Goal: Information Seeking & Learning: Learn about a topic

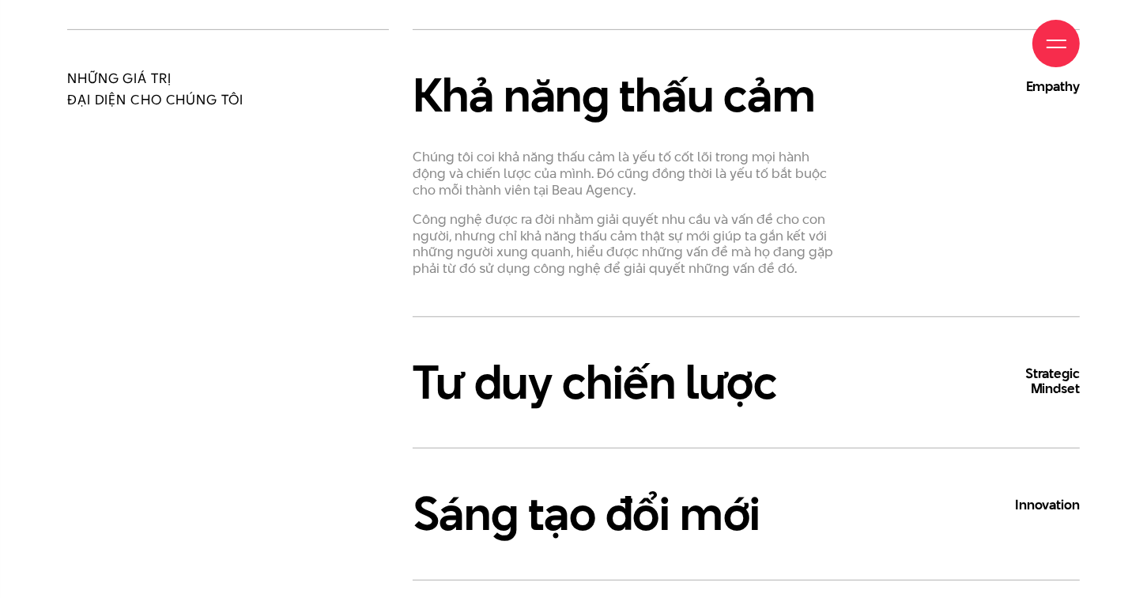
scroll to position [870, 0]
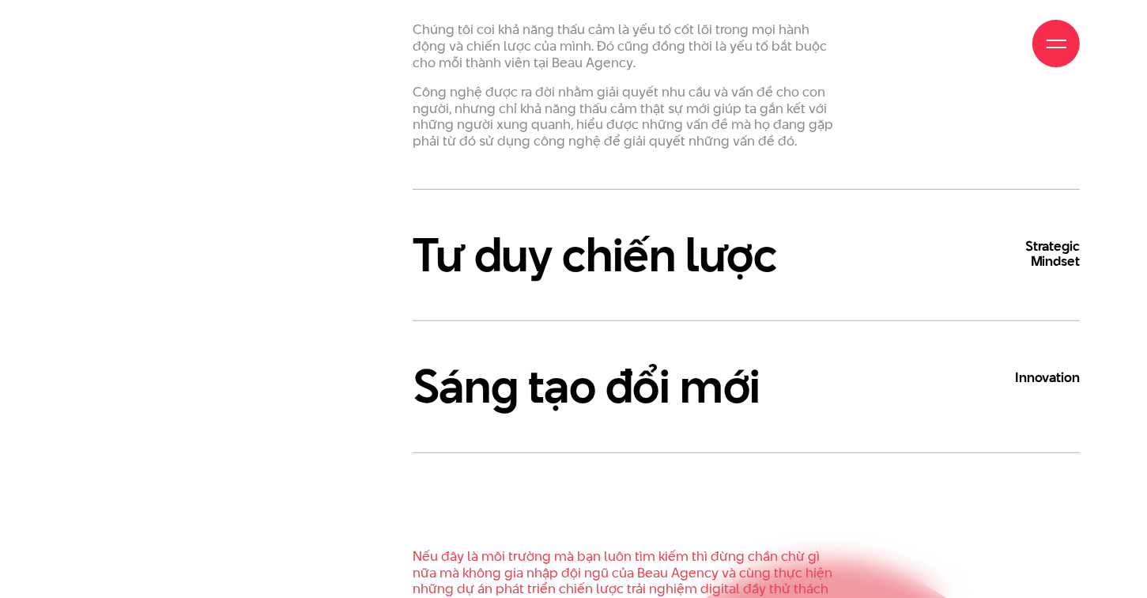
click at [738, 264] on h3 "Tư duy chiến lược Strategic Mindset" at bounding box center [746, 254] width 667 height 51
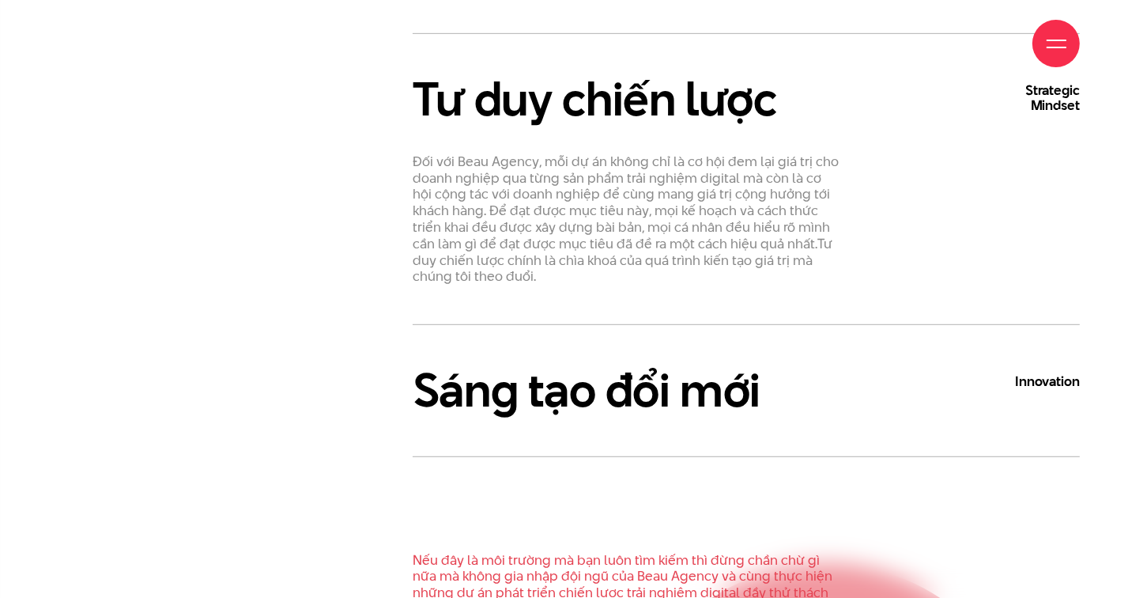
click at [699, 119] on h3 "Tư duy chiến lược Strategic Mindset" at bounding box center [746, 99] width 667 height 51
click at [753, 108] on h3 "Tư duy chiến lược Strategic Mindset" at bounding box center [746, 99] width 667 height 51
click at [1062, 92] on b "Strategic Mindset" at bounding box center [1032, 98] width 95 height 30
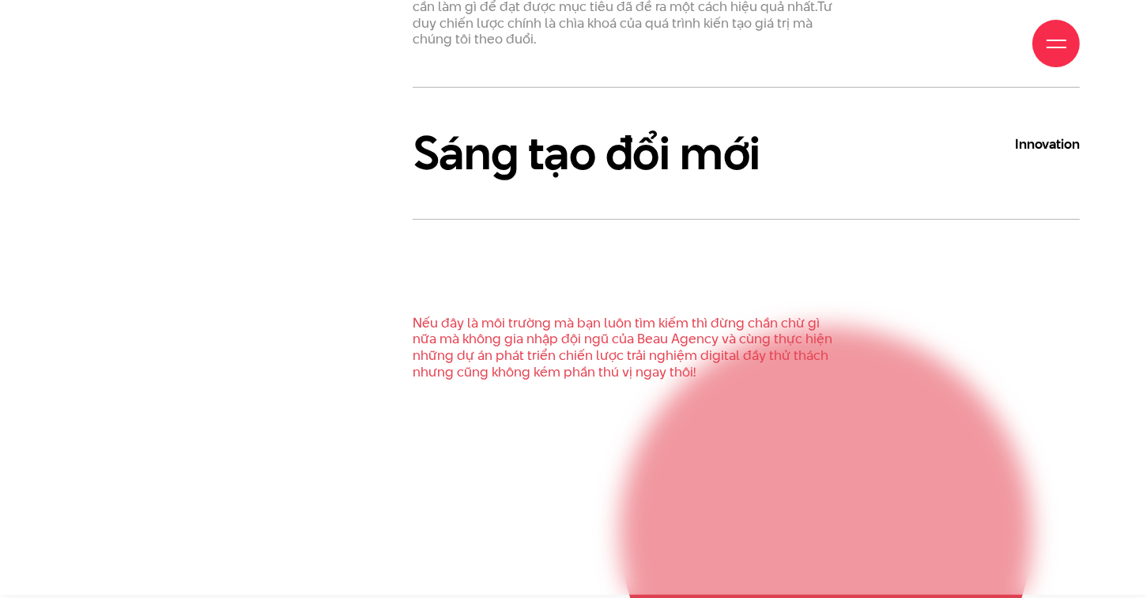
click at [722, 163] on h3 "Sáng tạo đổi mới Innovation" at bounding box center [746, 152] width 667 height 51
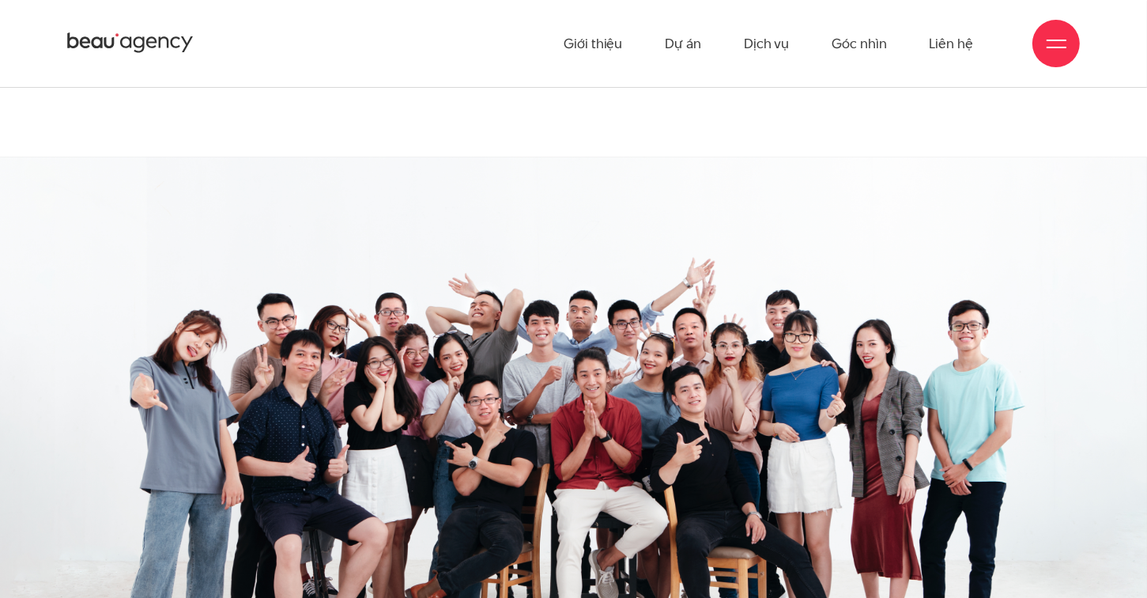
scroll to position [2530, 0]
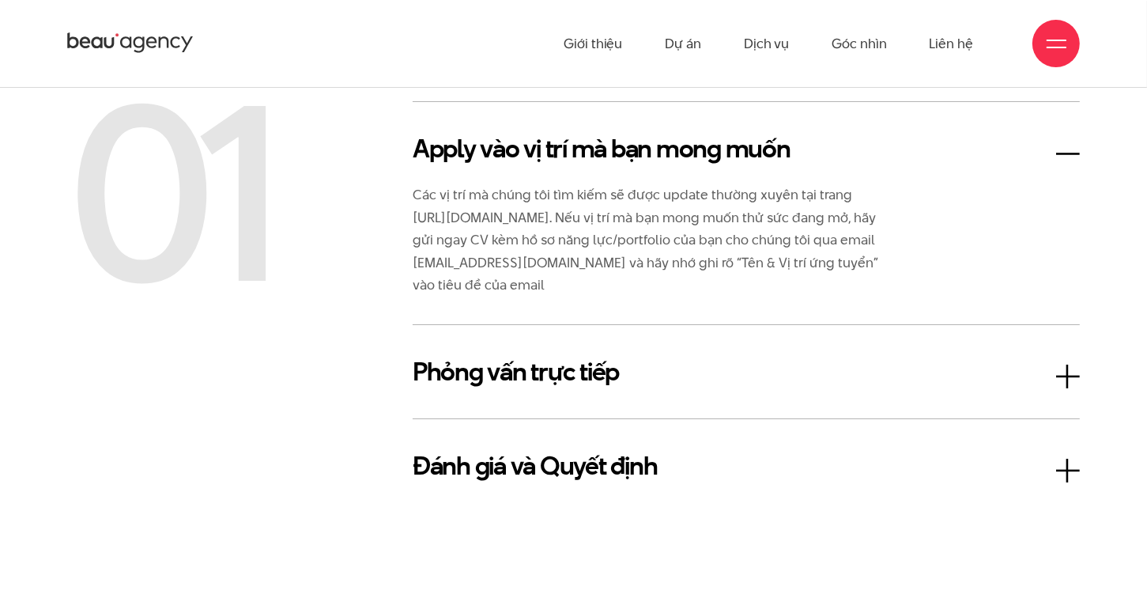
click at [535, 370] on h3 "Phỏng vấn trực tiếp" at bounding box center [746, 372] width 667 height 38
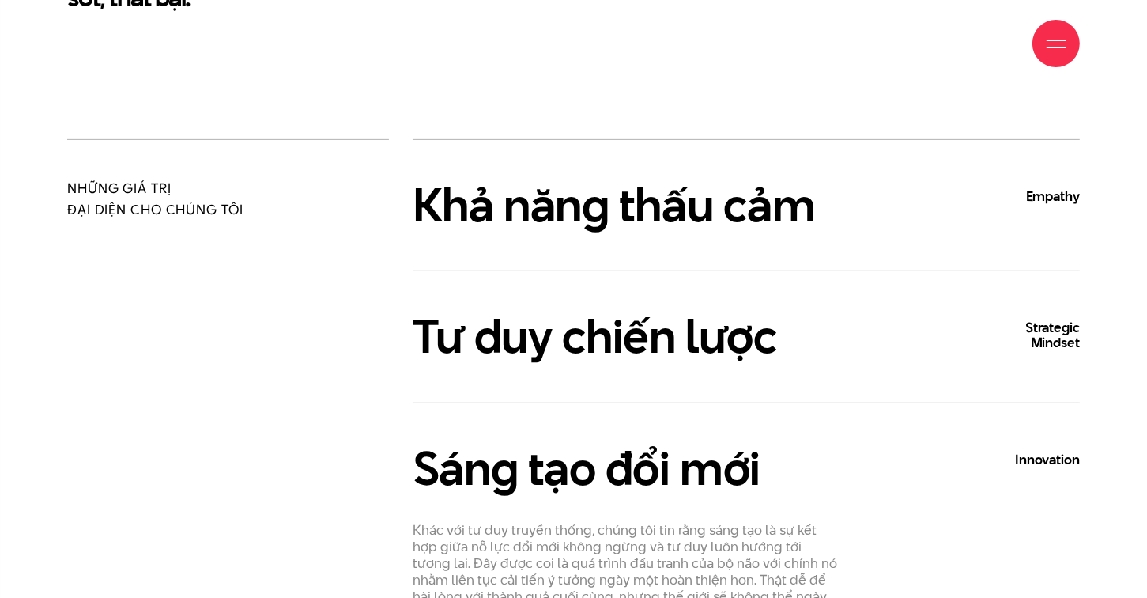
scroll to position [870, 0]
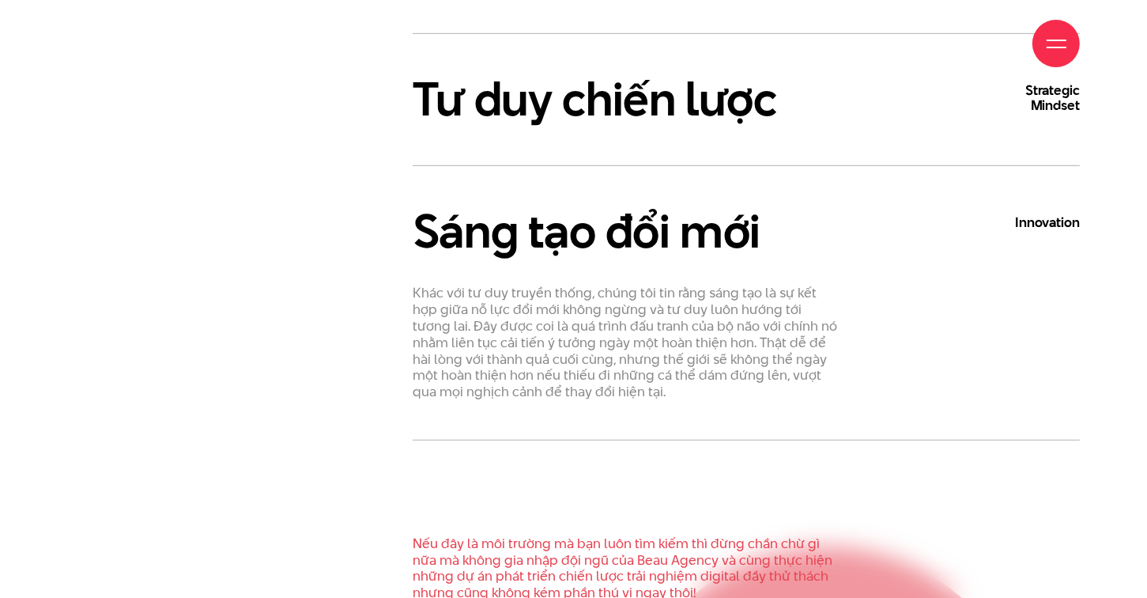
click at [628, 91] on h3 "Tư duy chiến lược Strategic Mindset" at bounding box center [746, 99] width 667 height 51
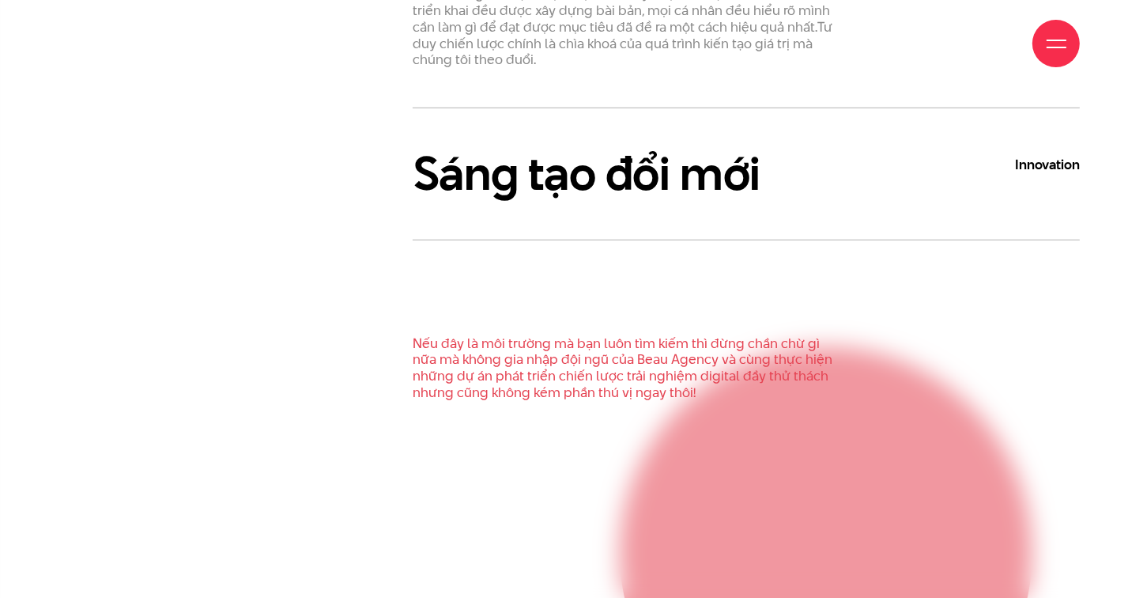
scroll to position [1265, 0]
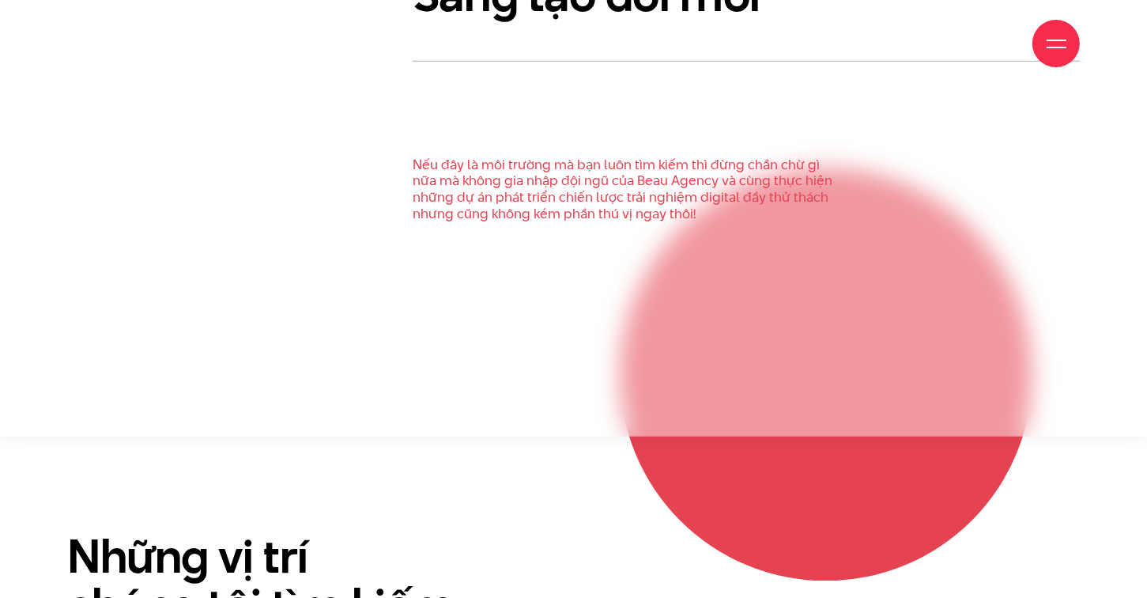
click at [585, 177] on p "Nếu đây là môi trường mà bạn luôn tìm kiếm thì đừng chần chừ gì nữa mà không gi…" at bounding box center [626, 190] width 427 height 66
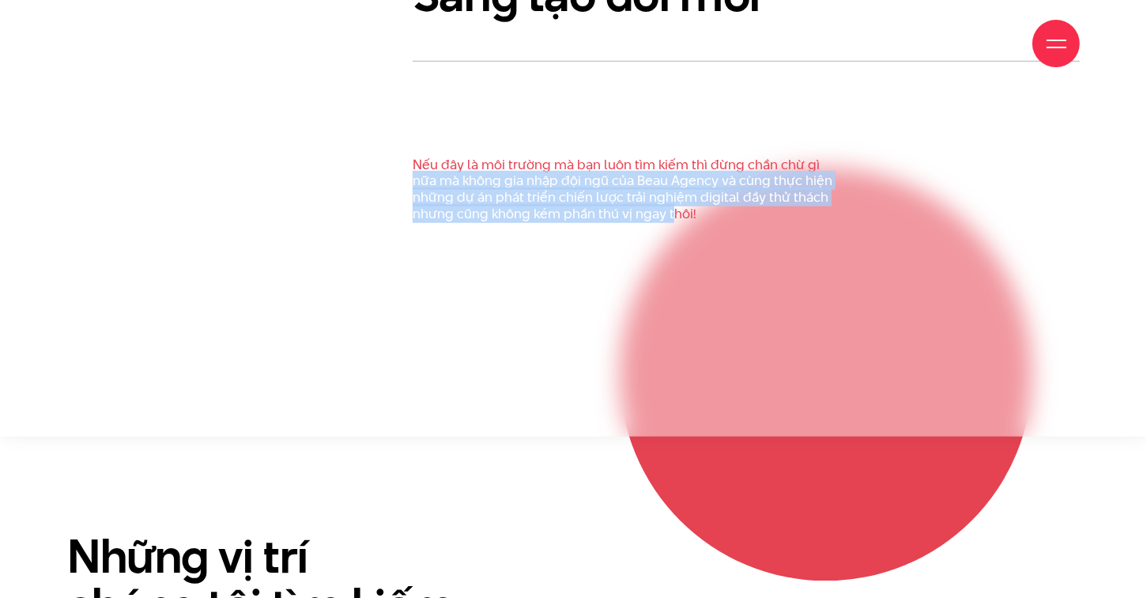
drag, startPoint x: 406, startPoint y: 174, endPoint x: 797, endPoint y: 238, distance: 396.5
drag, startPoint x: 797, startPoint y: 238, endPoint x: 789, endPoint y: 269, distance: 31.8
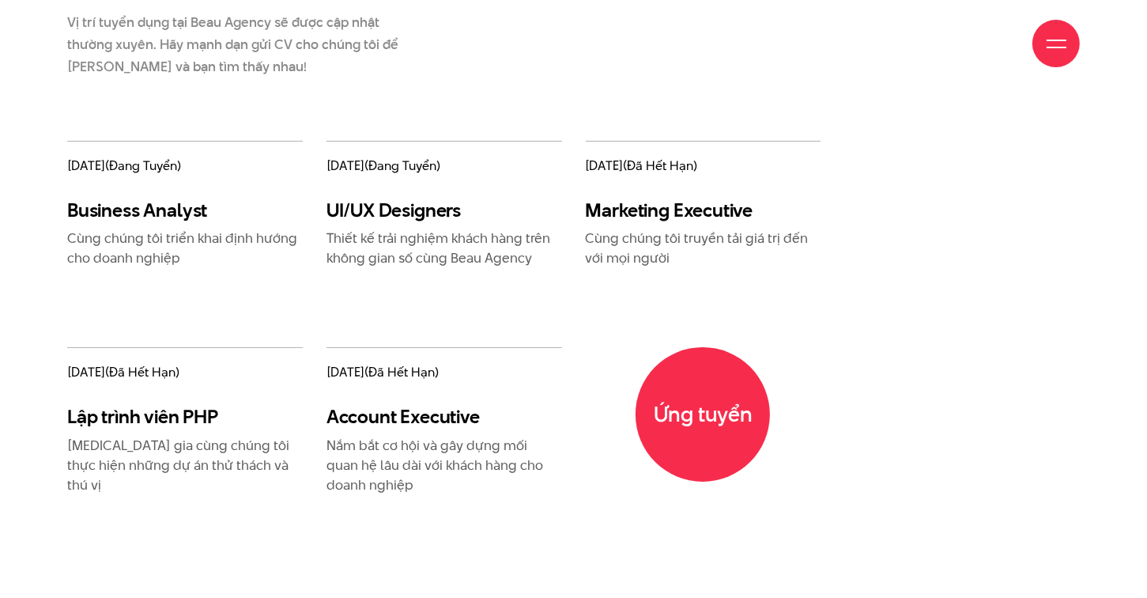
scroll to position [1976, 0]
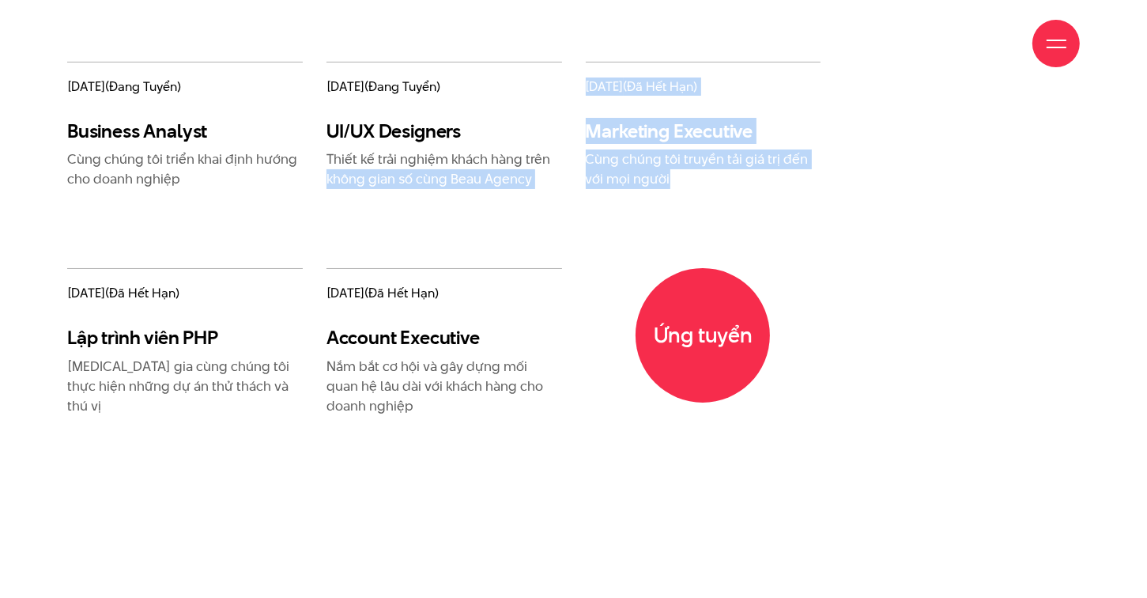
drag, startPoint x: 705, startPoint y: 196, endPoint x: 567, endPoint y: 153, distance: 145.0
click at [567, 153] on div "11/05/2021 (đang tuyển) Business Analyst Cùng chúng tôi triển khai định hướng c…" at bounding box center [443, 278] width 777 height 432
drag, startPoint x: 567, startPoint y: 153, endPoint x: 836, endPoint y: 224, distance: 278.2
click at [836, 224] on div "11/05/2021 (đang tuyển) Business Analyst Cùng chúng tôi triển khai định hướng c…" at bounding box center [573, 278] width 1036 height 432
click at [588, 185] on p "Cùng chúng tôi truyền tải giá trị đến với mọi người" at bounding box center [704, 169] width 236 height 40
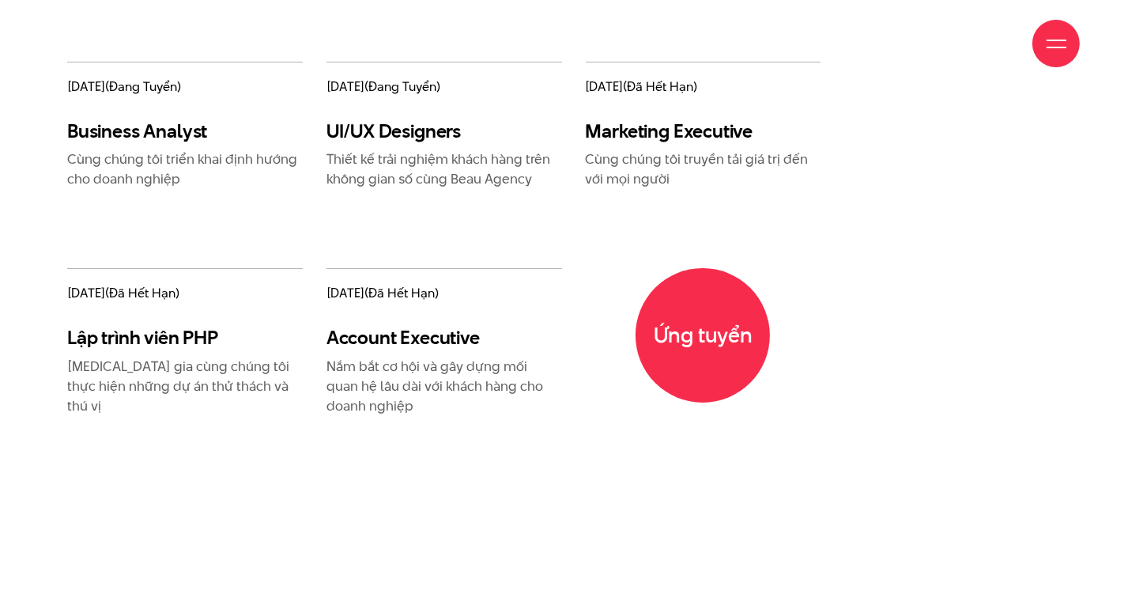
click at [217, 126] on h3 "Business Analyst" at bounding box center [185, 130] width 236 height 23
click at [94, 130] on h3 "Business Analyst" at bounding box center [185, 130] width 236 height 23
click at [174, 130] on h3 "Business Analyst" at bounding box center [185, 130] width 236 height 23
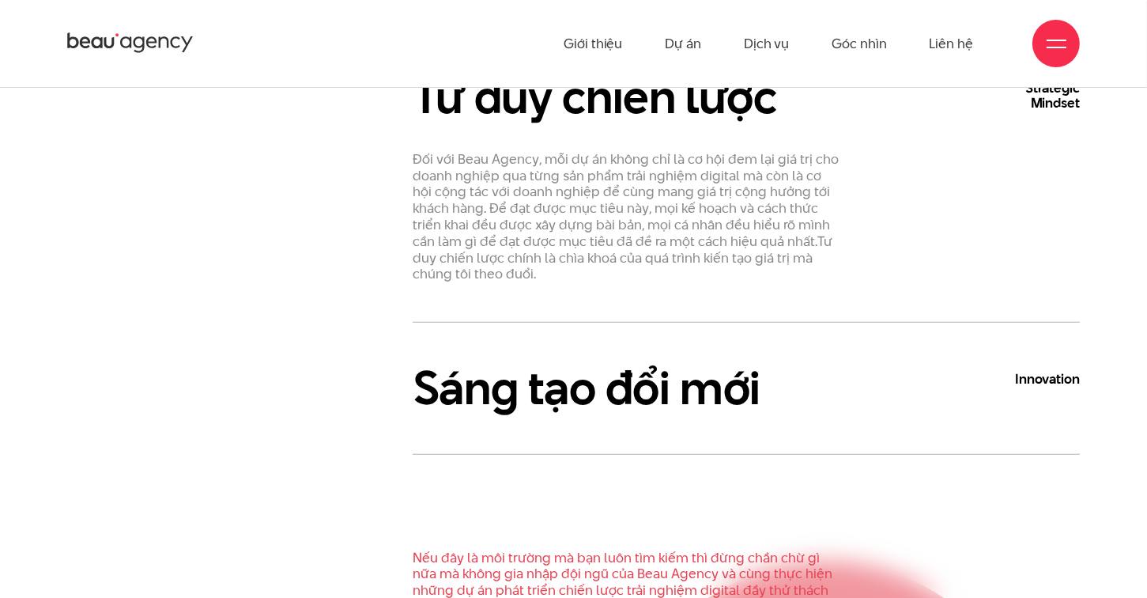
scroll to position [790, 0]
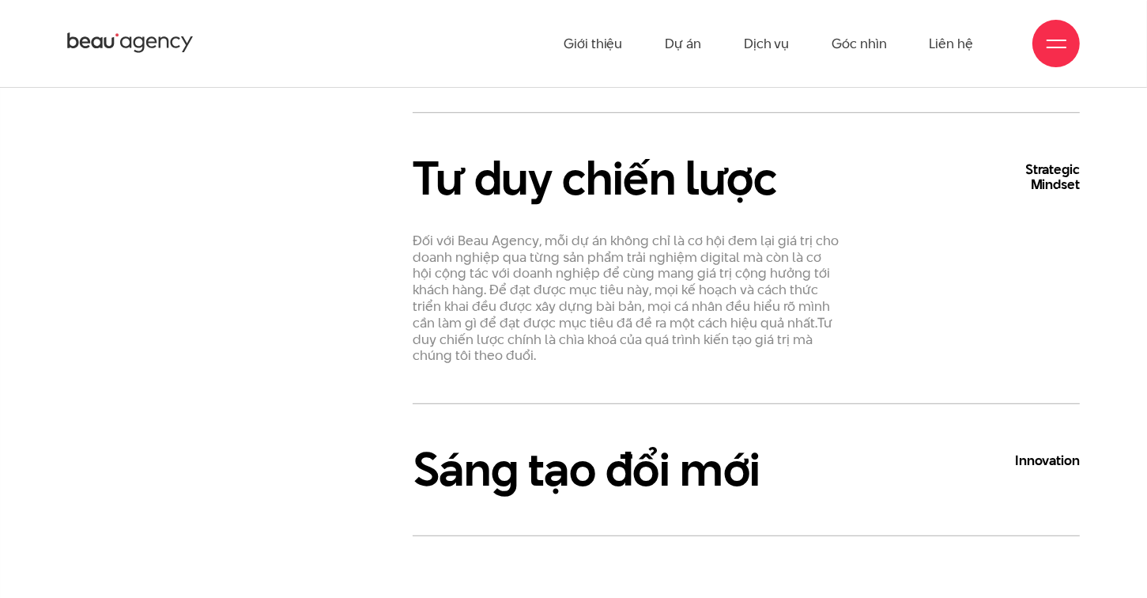
click at [582, 457] on h3 "Sáng tạo đổi mới Innovation" at bounding box center [746, 468] width 667 height 51
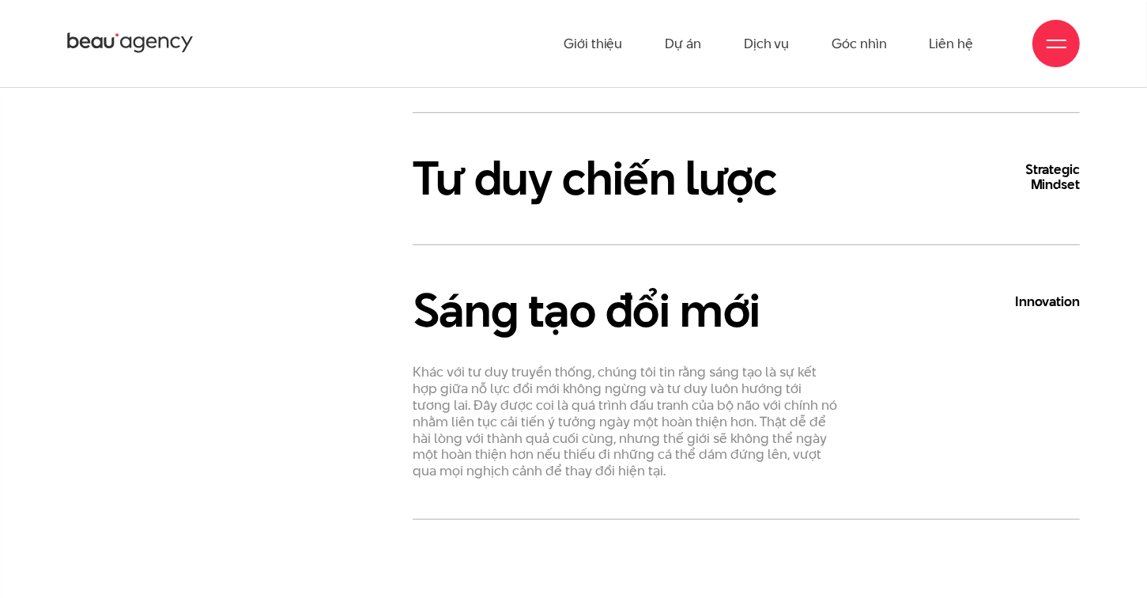
click at [632, 289] on h3 "Sáng tạo đổi mới Innovation" at bounding box center [746, 310] width 667 height 51
click at [617, 294] on h3 "Sáng tạo đổi mới Innovation" at bounding box center [746, 310] width 667 height 51
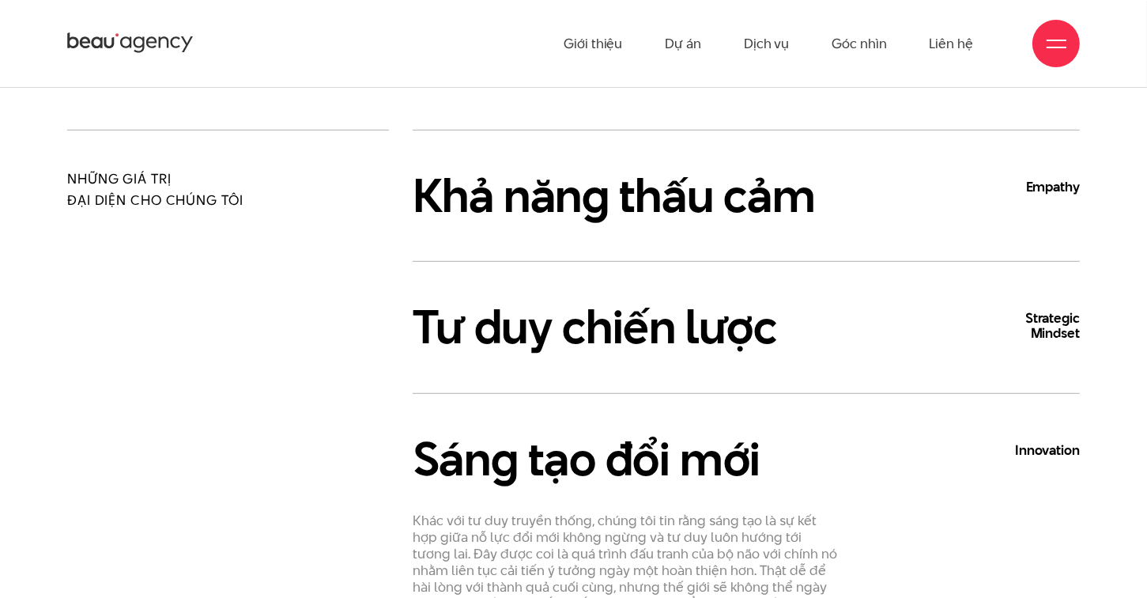
scroll to position [632, 0]
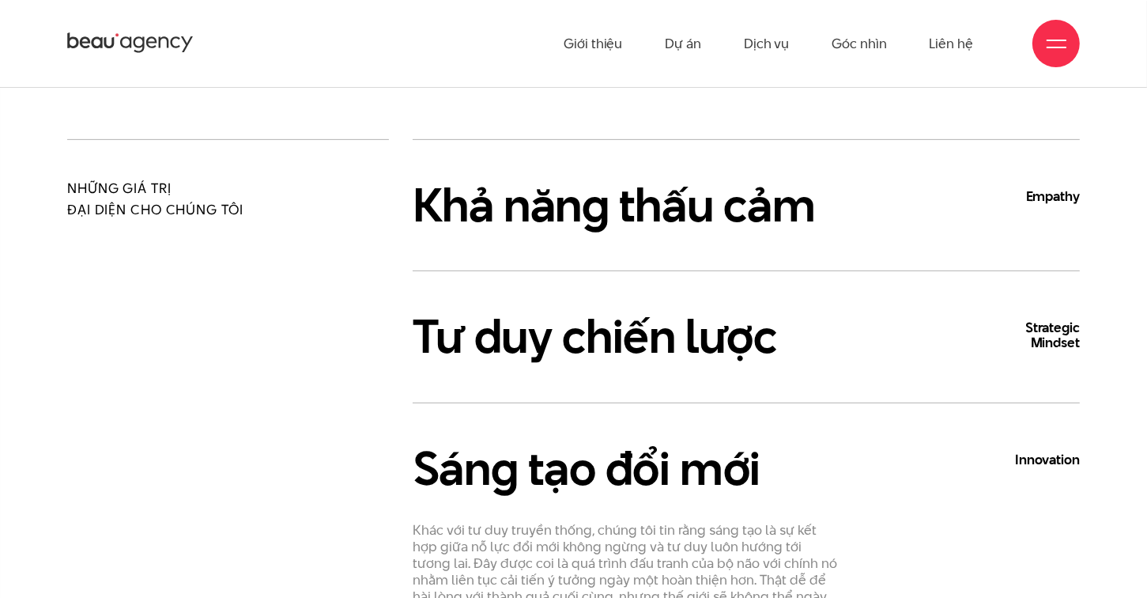
click at [620, 341] on h3 "Tư duy chiến lược Strategic Mindset" at bounding box center [746, 336] width 667 height 51
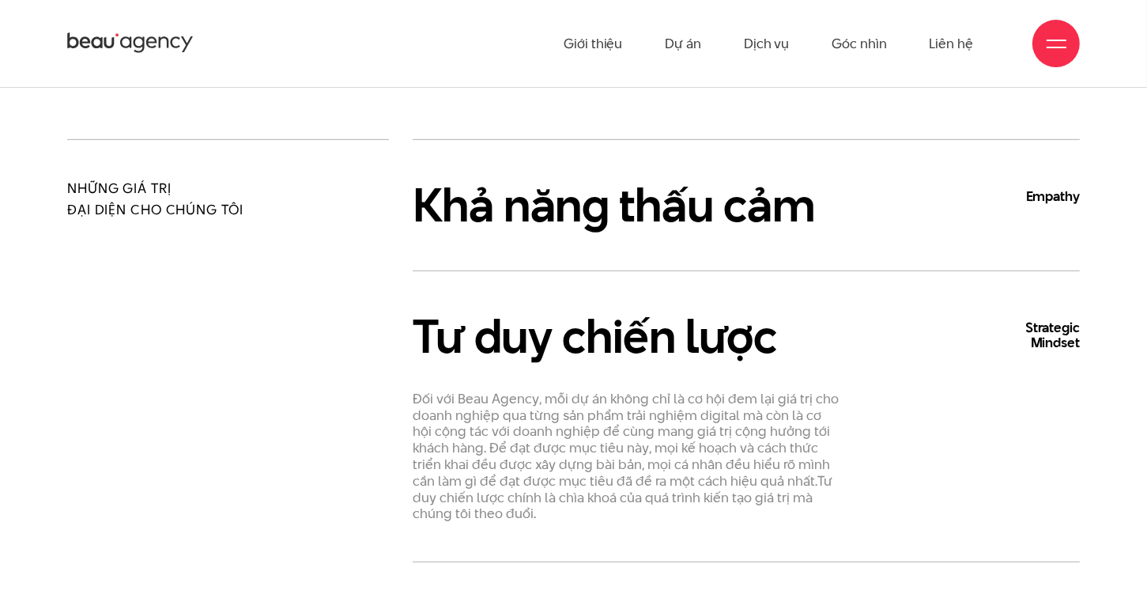
click at [651, 227] on h3 "Khả năng thấu cảm Empathy" at bounding box center [746, 204] width 667 height 51
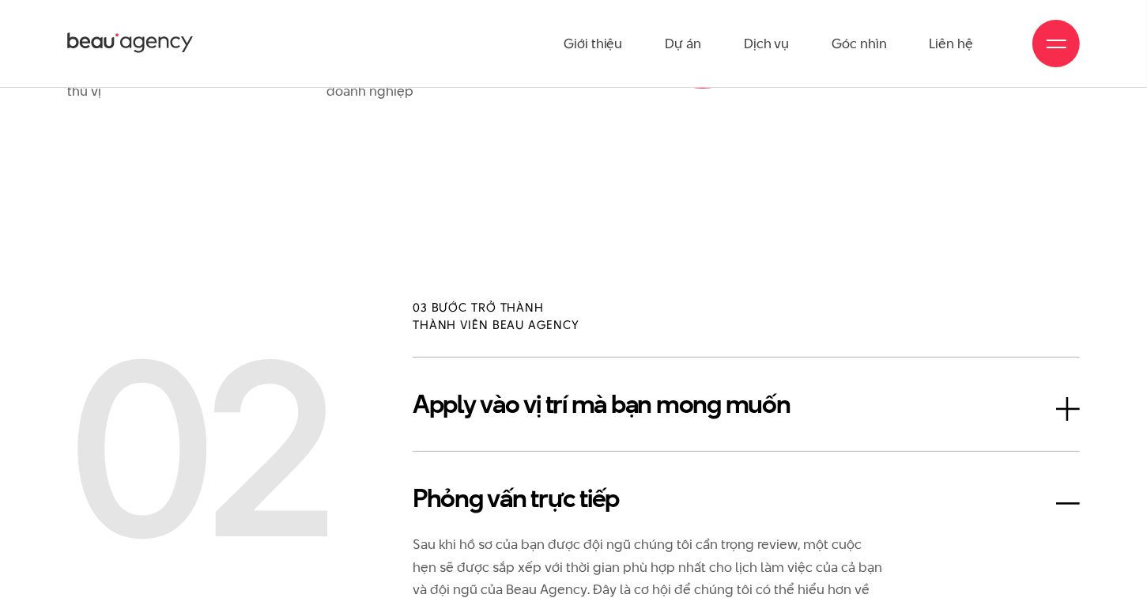
scroll to position [2530, 0]
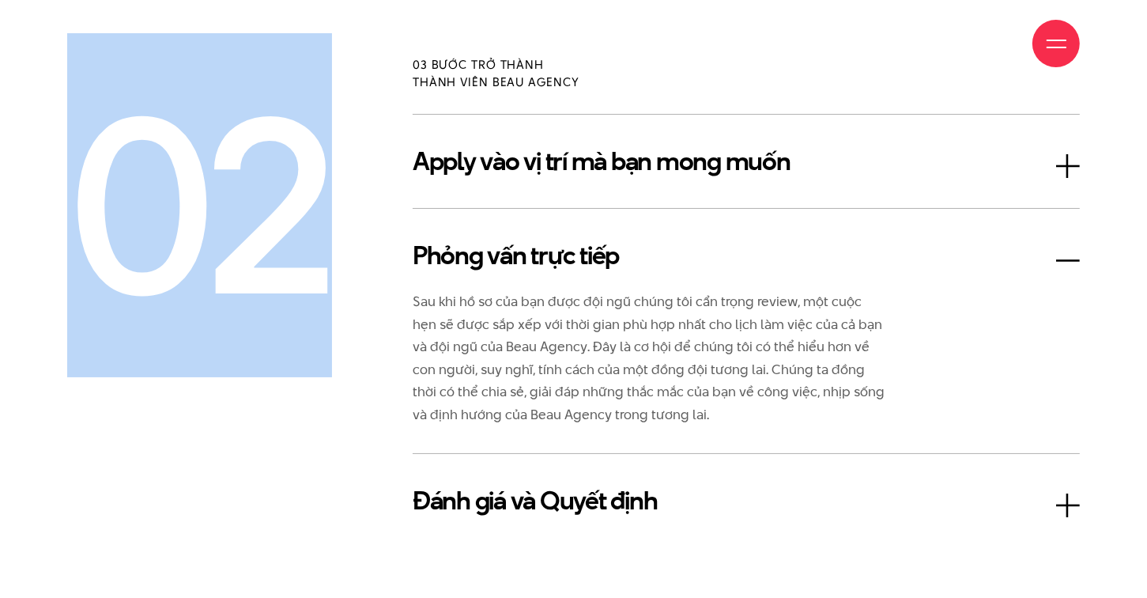
drag, startPoint x: 300, startPoint y: 260, endPoint x: 44, endPoint y: 249, distance: 256.4
click at [44, 249] on div "03 bước trở thành thành viên Beau Agency 02 Apply vào vị trí mà bạn mong muốn P…" at bounding box center [573, 301] width 1147 height 491
drag, startPoint x: 44, startPoint y: 249, endPoint x: 282, endPoint y: 357, distance: 261.4
click at [282, 297] on div "02" at bounding box center [228, 205] width 322 height 183
click at [319, 283] on div "02" at bounding box center [228, 205] width 322 height 183
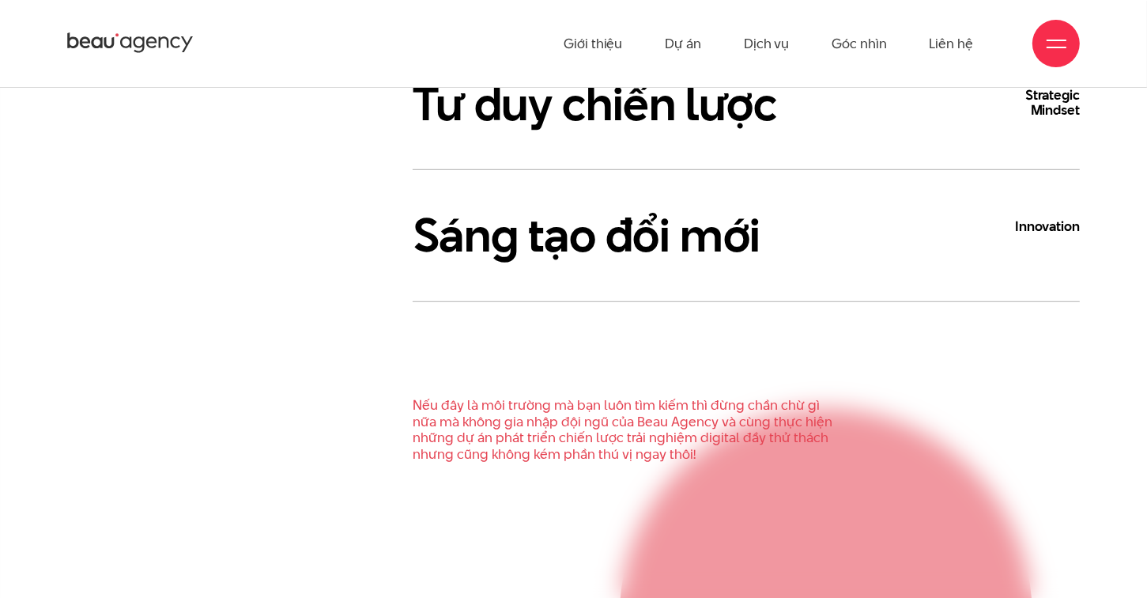
scroll to position [949, 0]
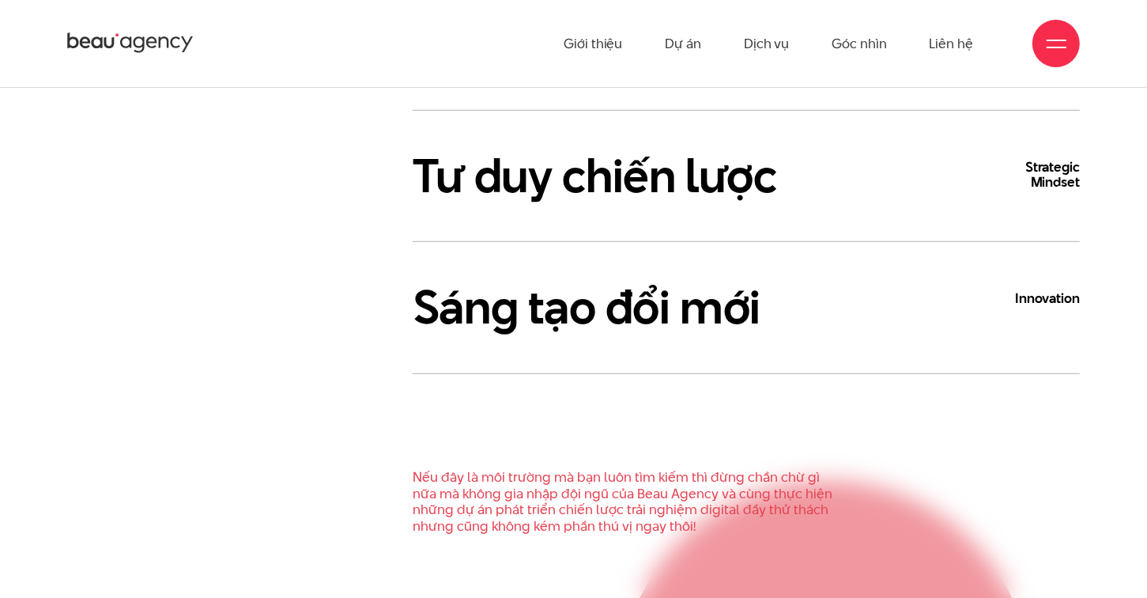
drag, startPoint x: 180, startPoint y: 256, endPoint x: 33, endPoint y: 247, distance: 147.3
click at [33, 247] on div "Những giá trị đại diện cho chúng tôi Khả năng thấu cảm Empathy Chúng tôi coi kh…" at bounding box center [573, 185] width 1147 height 724
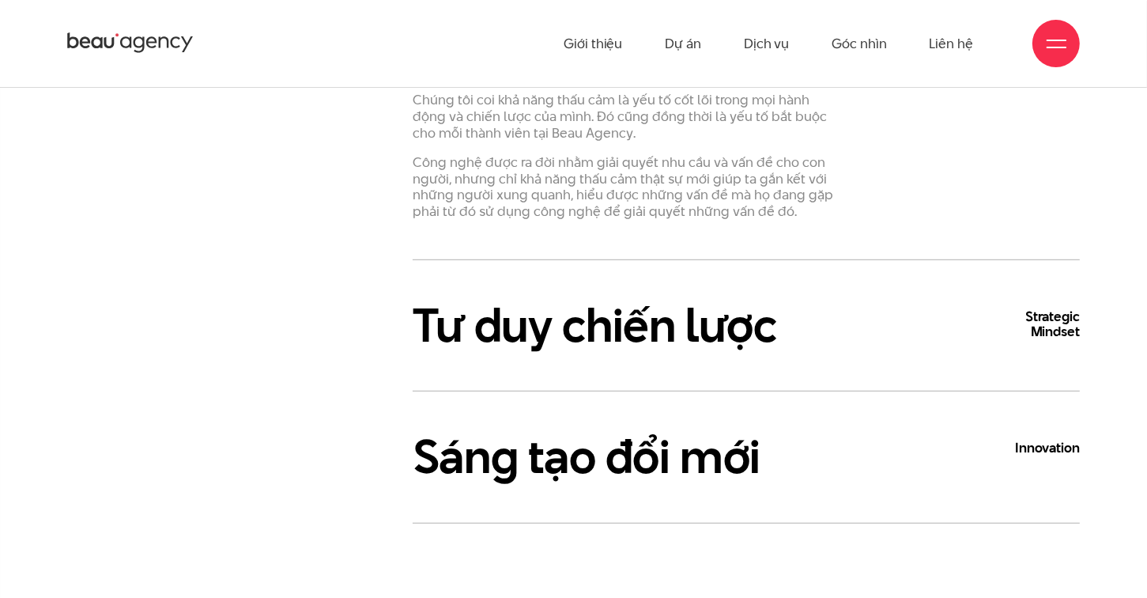
scroll to position [553, 0]
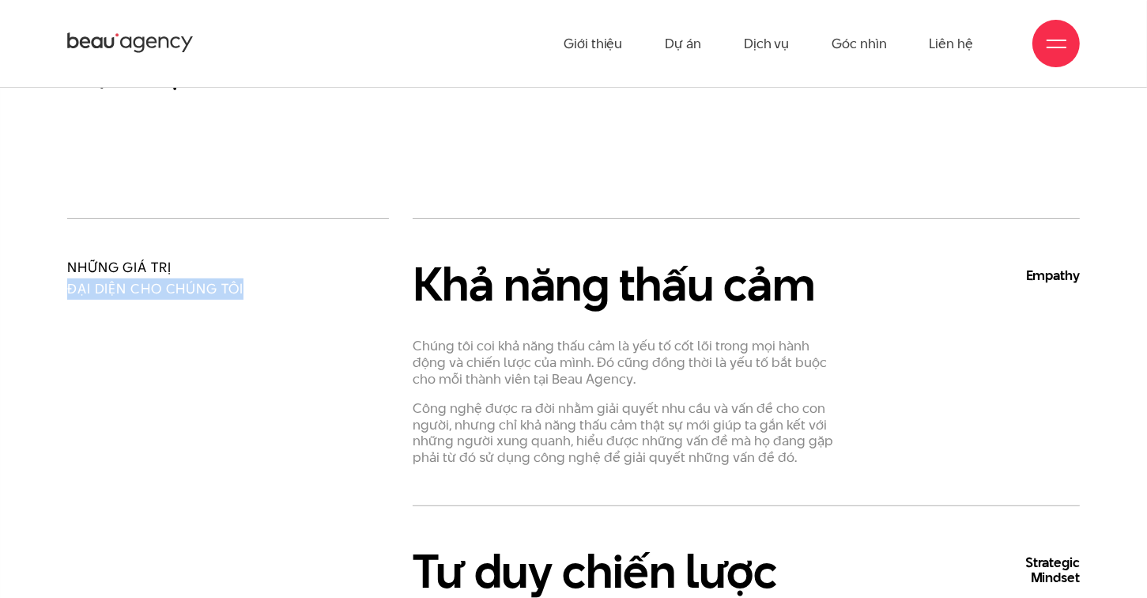
click at [221, 300] on div "Những giá trị đại diện cho chúng tôi" at bounding box center [227, 580] width 345 height 724
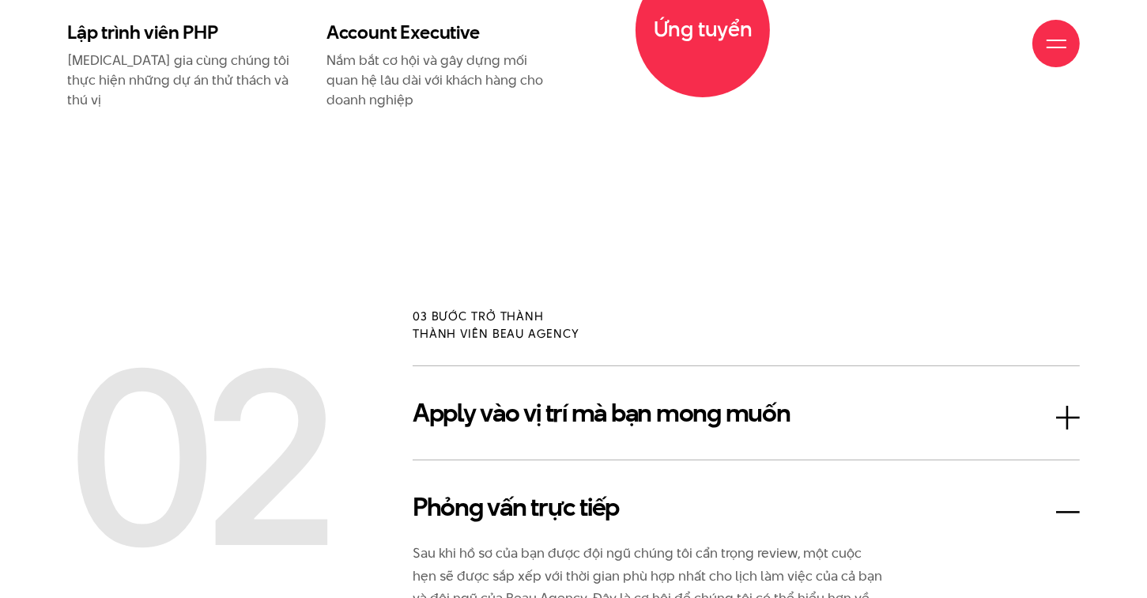
scroll to position [2450, 0]
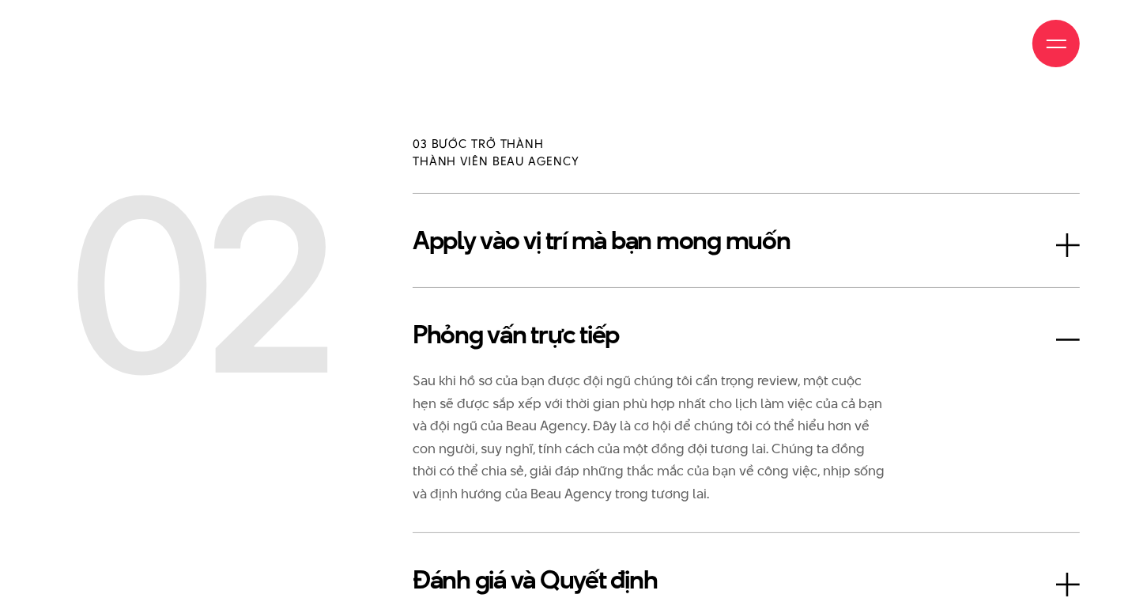
click at [512, 228] on h3 "Apply vào vị trí mà bạn mong muốn" at bounding box center [746, 240] width 667 height 38
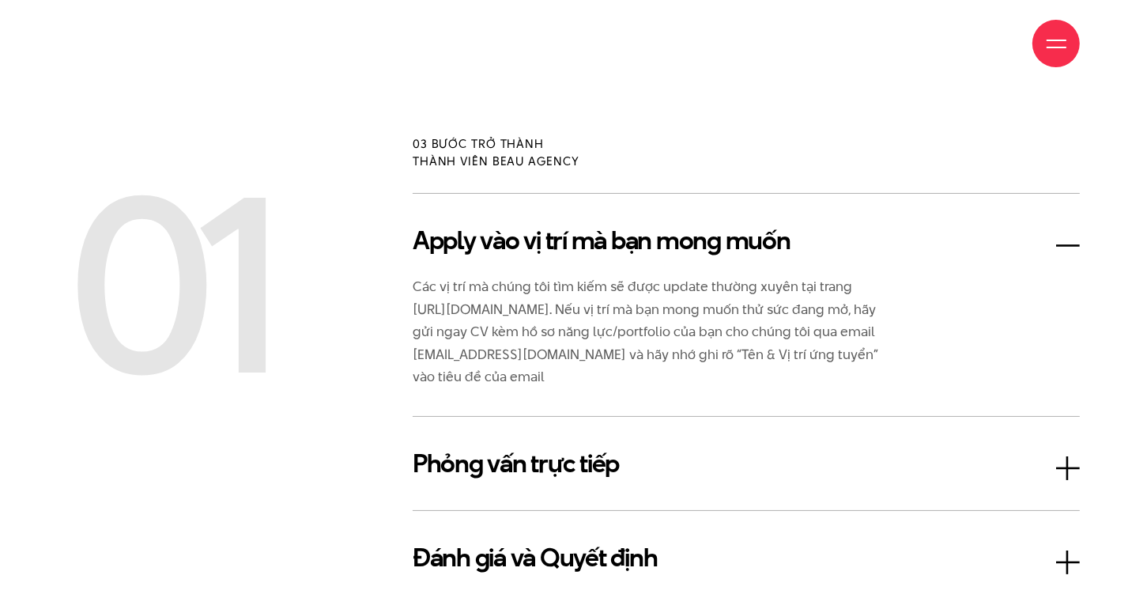
click at [543, 446] on h3 "Phỏng vấn trực tiếp" at bounding box center [746, 463] width 667 height 38
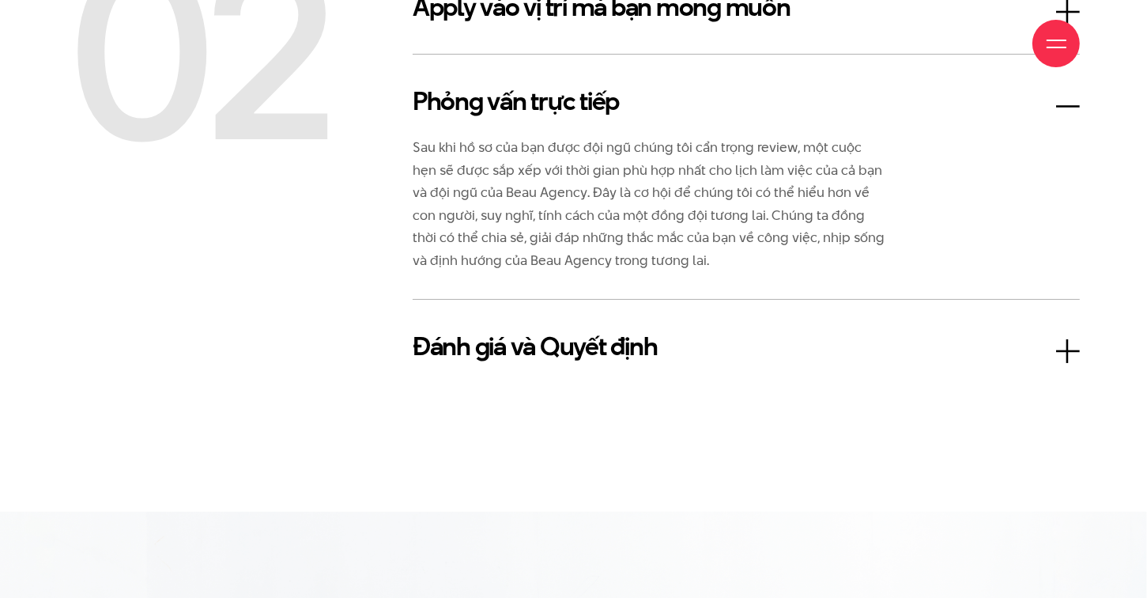
scroll to position [2688, 0]
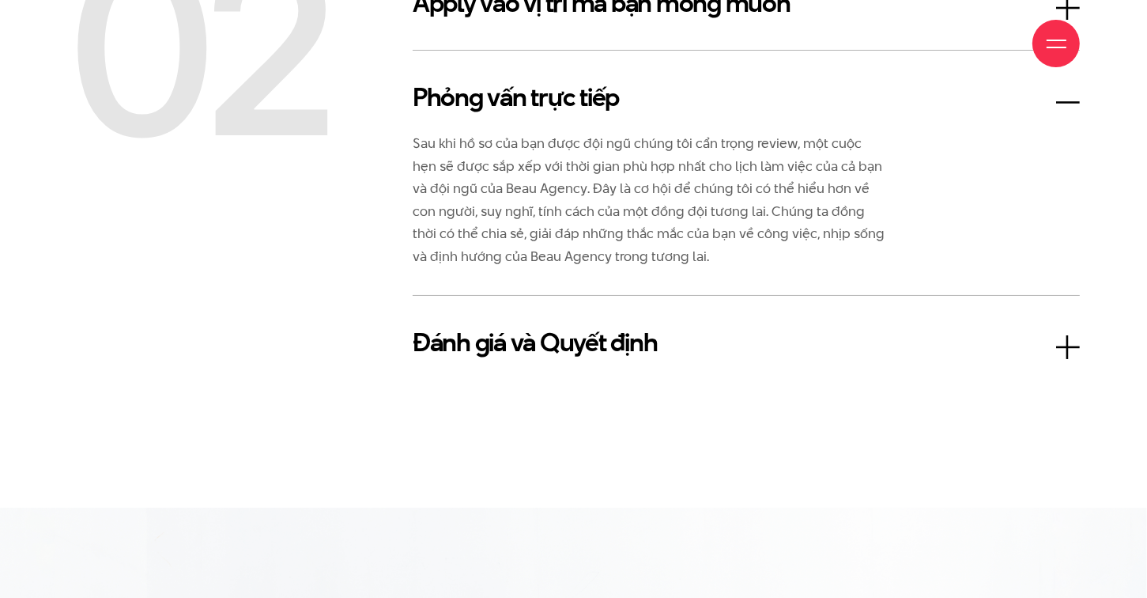
click at [579, 341] on h3 "Đánh giá và Quyết định" at bounding box center [746, 342] width 667 height 38
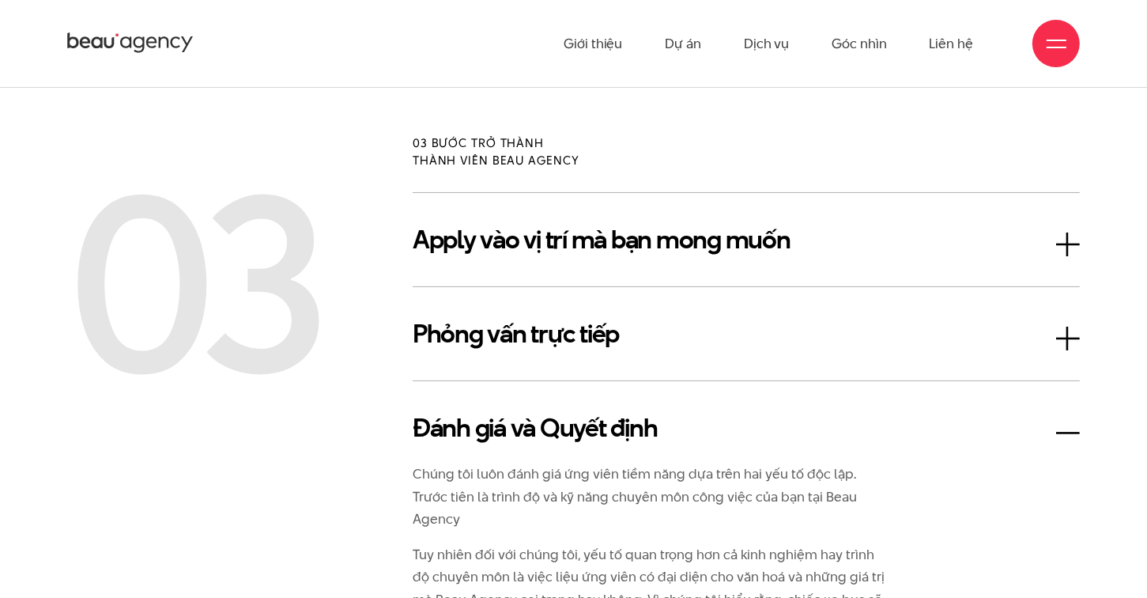
scroll to position [2450, 0]
click at [617, 253] on h3 "Apply vào vị trí mà bạn mong muốn" at bounding box center [746, 240] width 667 height 38
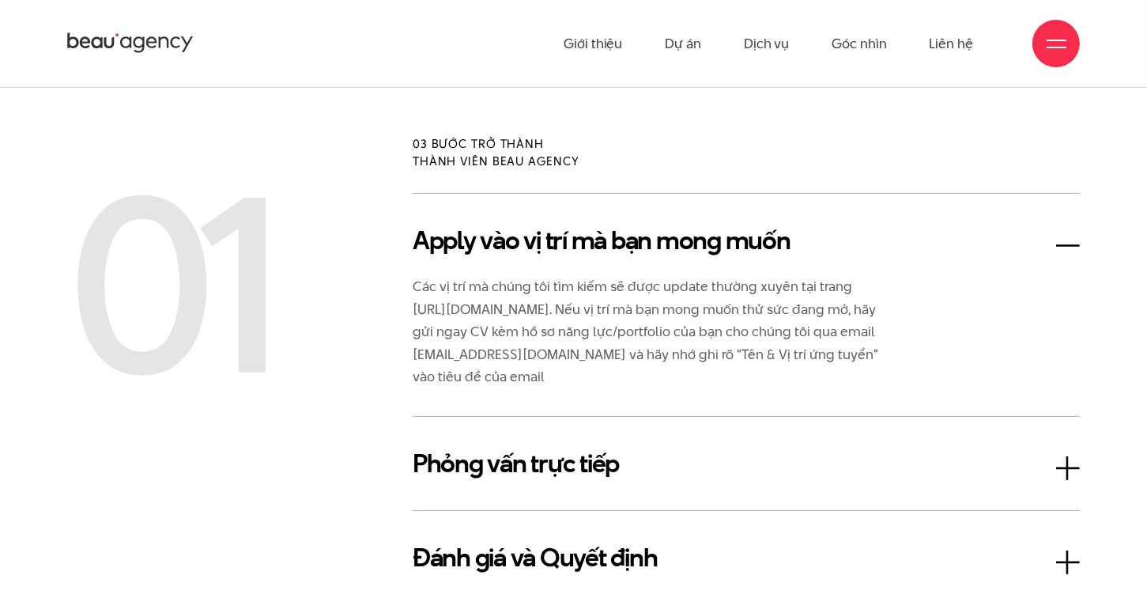
click at [517, 452] on h3 "Phỏng vấn trực tiếp" at bounding box center [746, 463] width 667 height 38
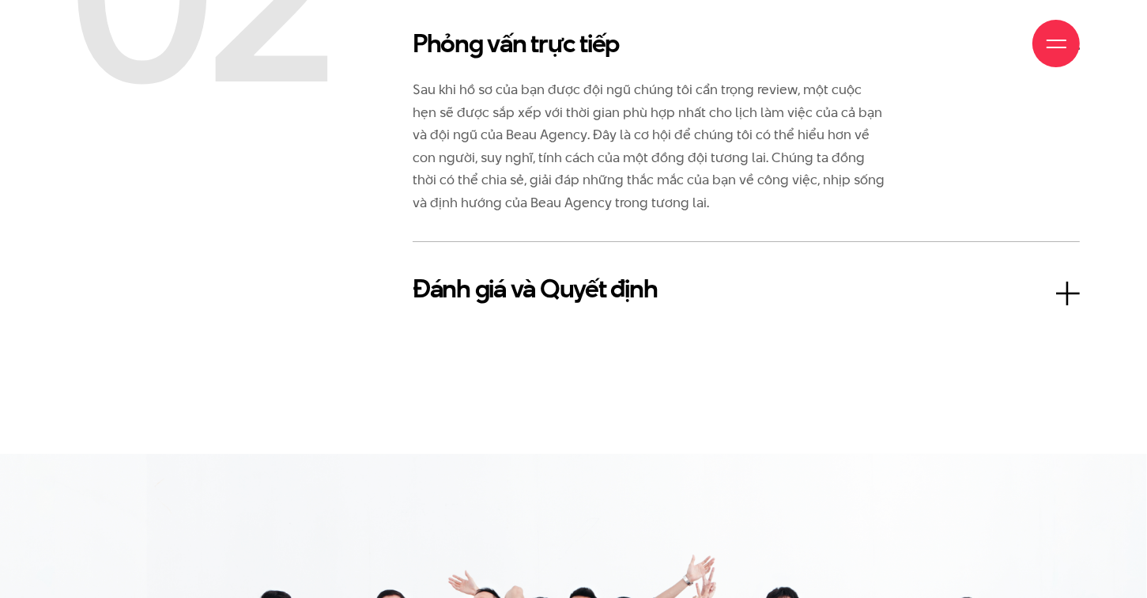
scroll to position [2767, 0]
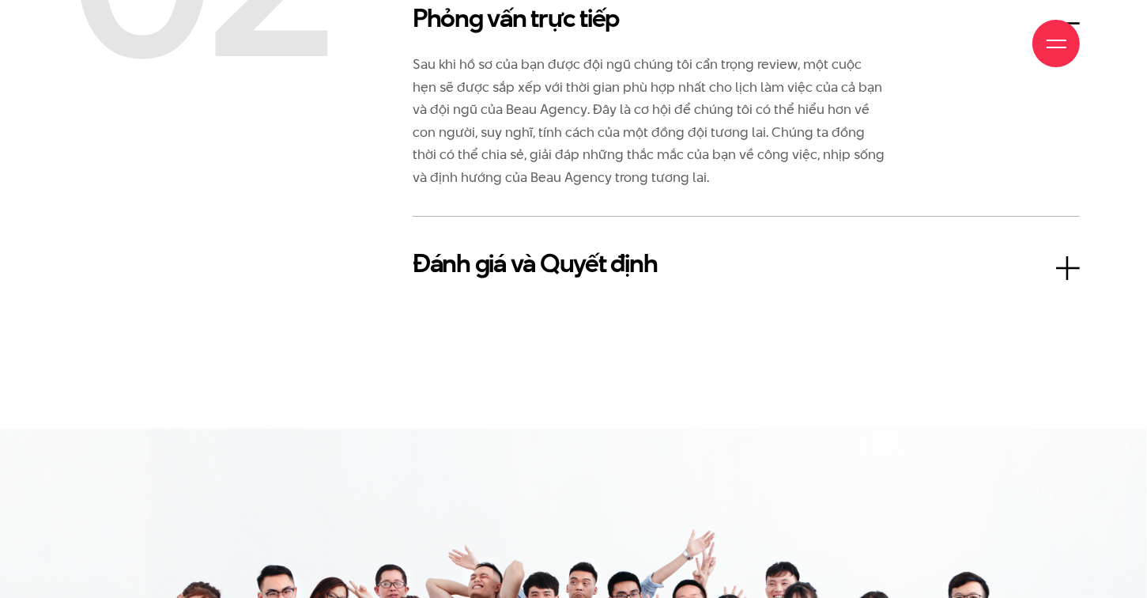
click at [578, 236] on div "Đánh giá và Quyết định Chúng tôi luôn đánh giá ứng viên tiềm năng dựa trên hai …" at bounding box center [746, 263] width 667 height 94
click at [586, 255] on h3 "Đánh giá và Quyết định" at bounding box center [746, 263] width 667 height 38
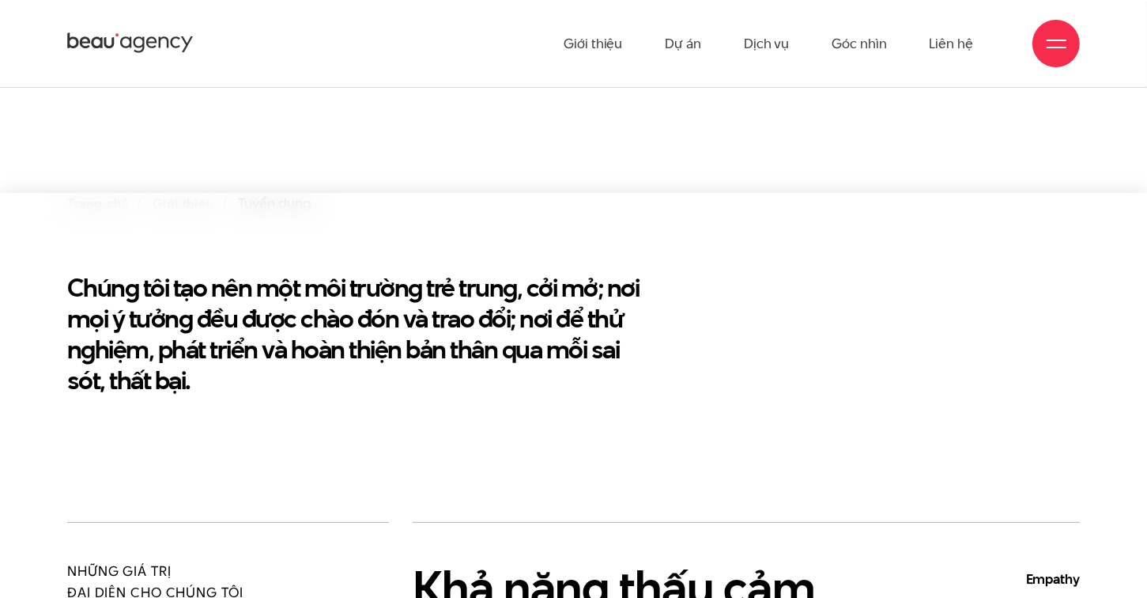
scroll to position [0, 0]
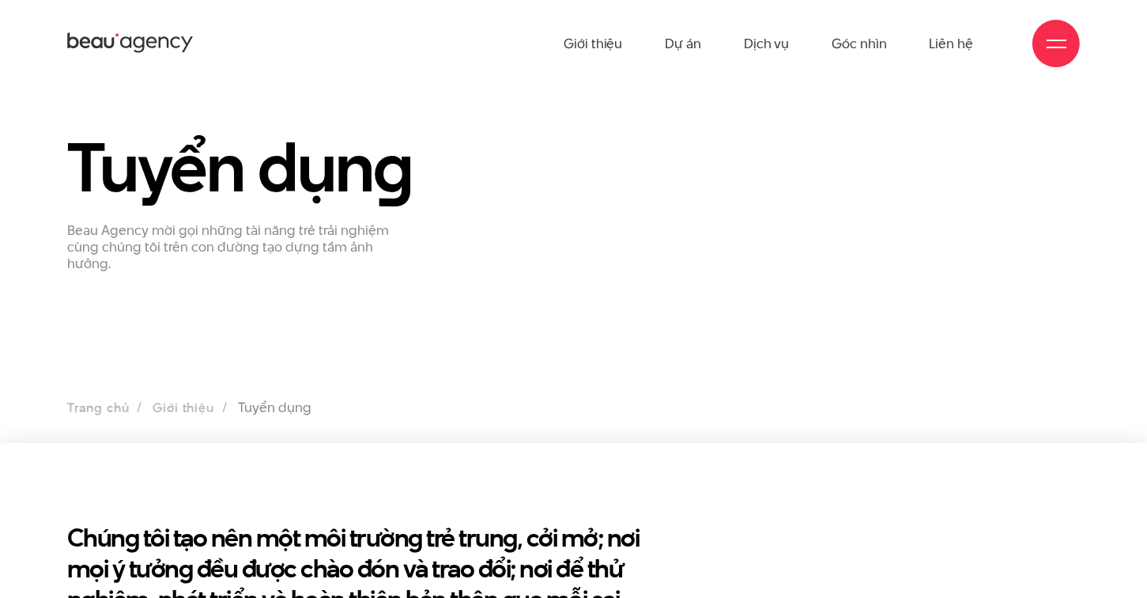
drag, startPoint x: 166, startPoint y: 232, endPoint x: 95, endPoint y: 232, distance: 71.1
click at [95, 232] on p "Beau Agency mời gọi những tài năng trẻ trải nghiệm cùng chúng tôi trên con đườn…" at bounding box center [233, 246] width 332 height 49
drag, startPoint x: 95, startPoint y: 232, endPoint x: 364, endPoint y: 277, distance: 272.4
click at [364, 277] on section "Tuyển dụn g Beau Agency mời gọi những tài năng trẻ trải nghiệm cùng chúng tôi t…" at bounding box center [573, 265] width 1147 height 356
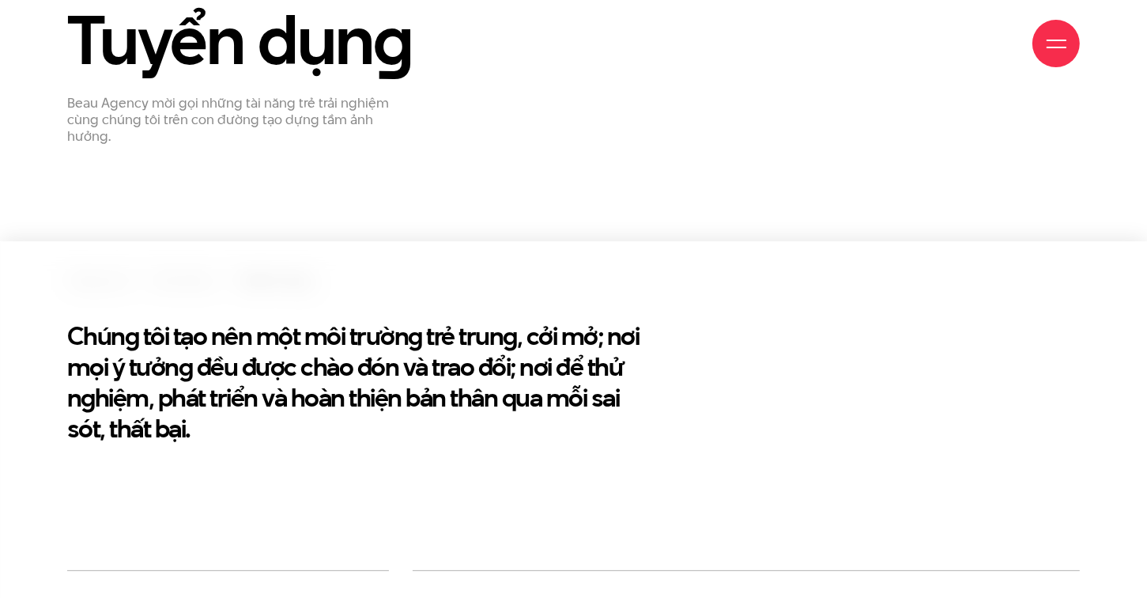
scroll to position [237, 0]
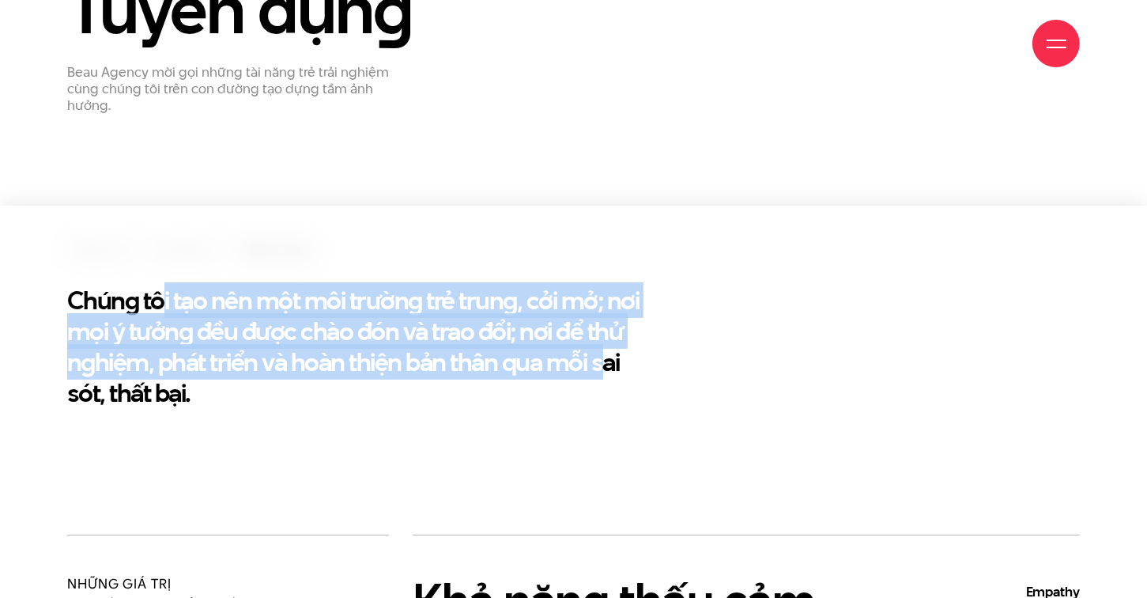
drag, startPoint x: 315, startPoint y: 304, endPoint x: 603, endPoint y: 348, distance: 291.1
click at [603, 348] on section "Chúng tôi tạo nên một môi trường trẻ trung, cởi mở; nơi mọi ý tưởng đều được ch…" at bounding box center [573, 370] width 1147 height 329
drag, startPoint x: 603, startPoint y: 348, endPoint x: 636, endPoint y: 380, distance: 46.4
click at [636, 380] on h2 "Chúng tôi tạo nên một môi trường trẻ trung, cởi mở; nơi mọi ý tưởng đều được ch…" at bounding box center [357, 346] width 581 height 123
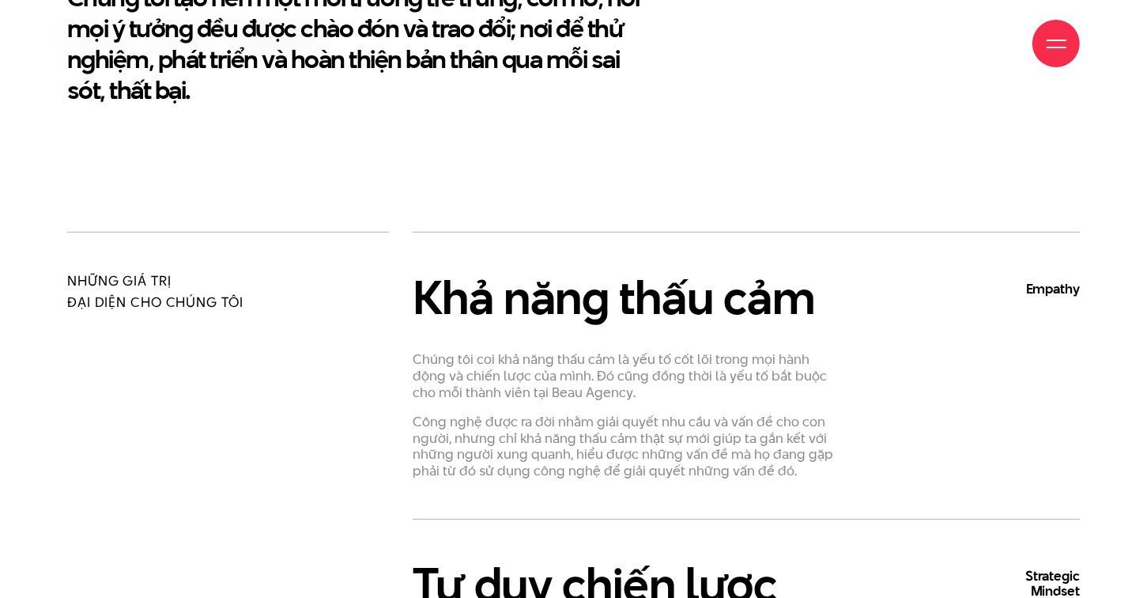
scroll to position [553, 0]
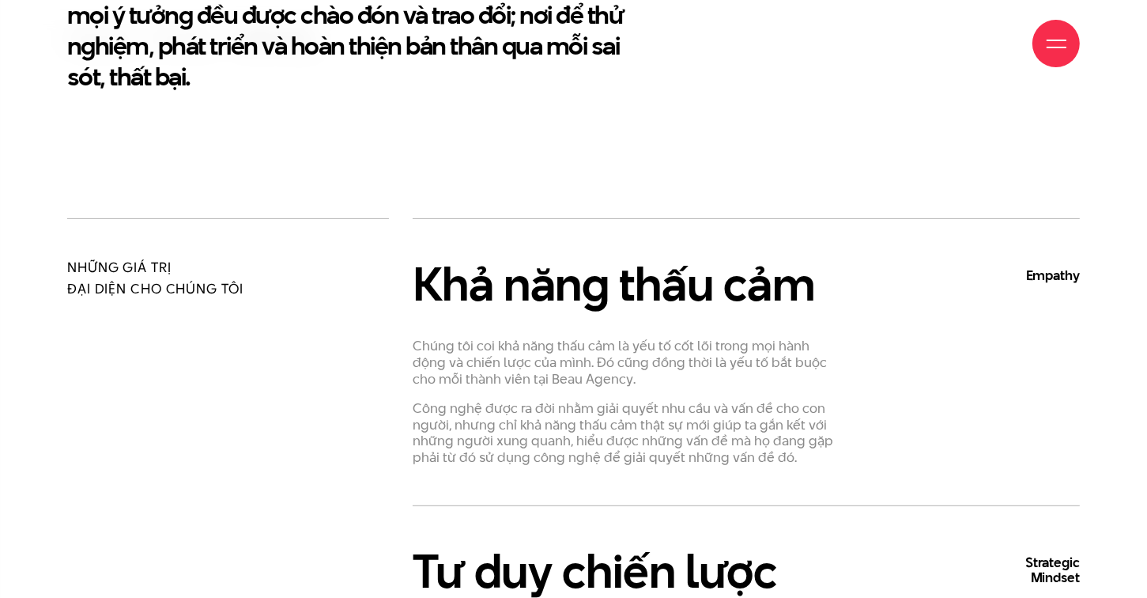
click at [673, 296] on h3 "Khả năng thấu cảm Empathy" at bounding box center [746, 283] width 667 height 51
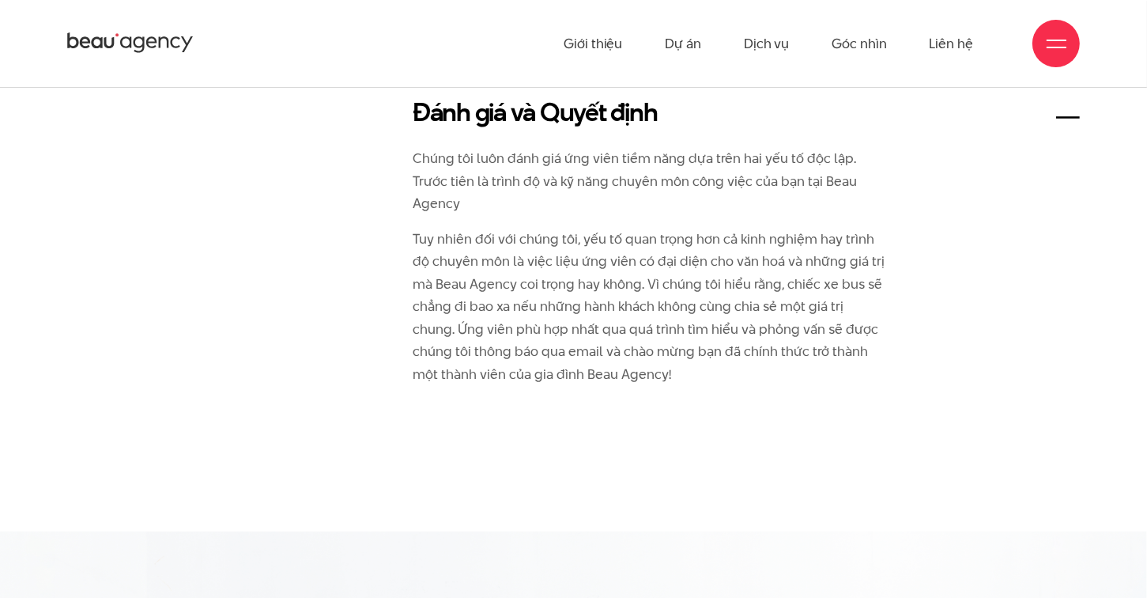
scroll to position [2530, 0]
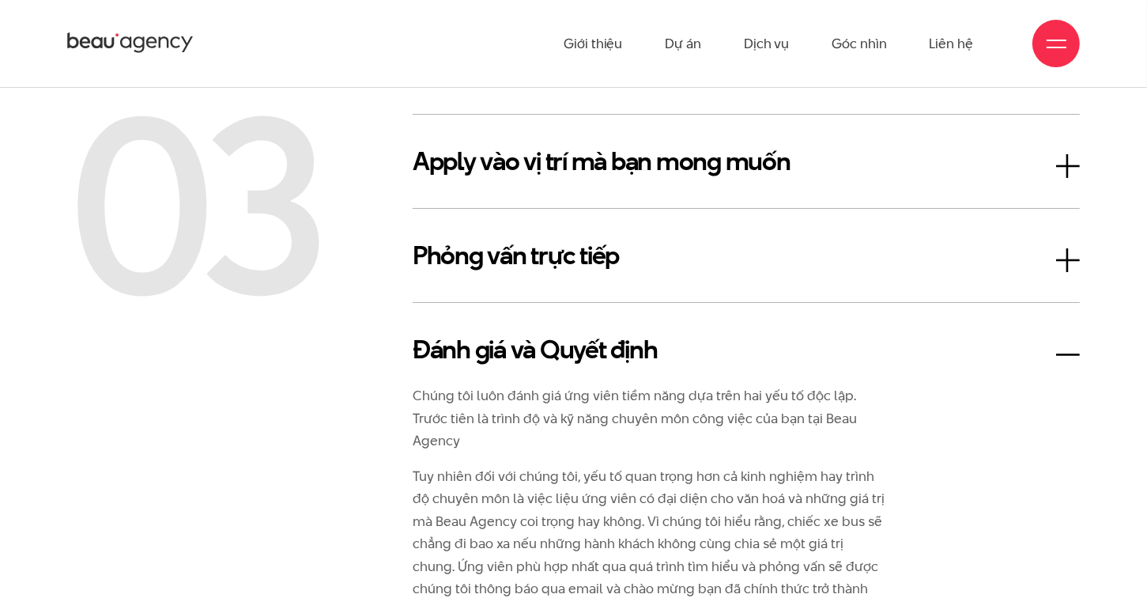
click at [598, 260] on h3 "Phỏng vấn trực tiếp" at bounding box center [746, 255] width 667 height 38
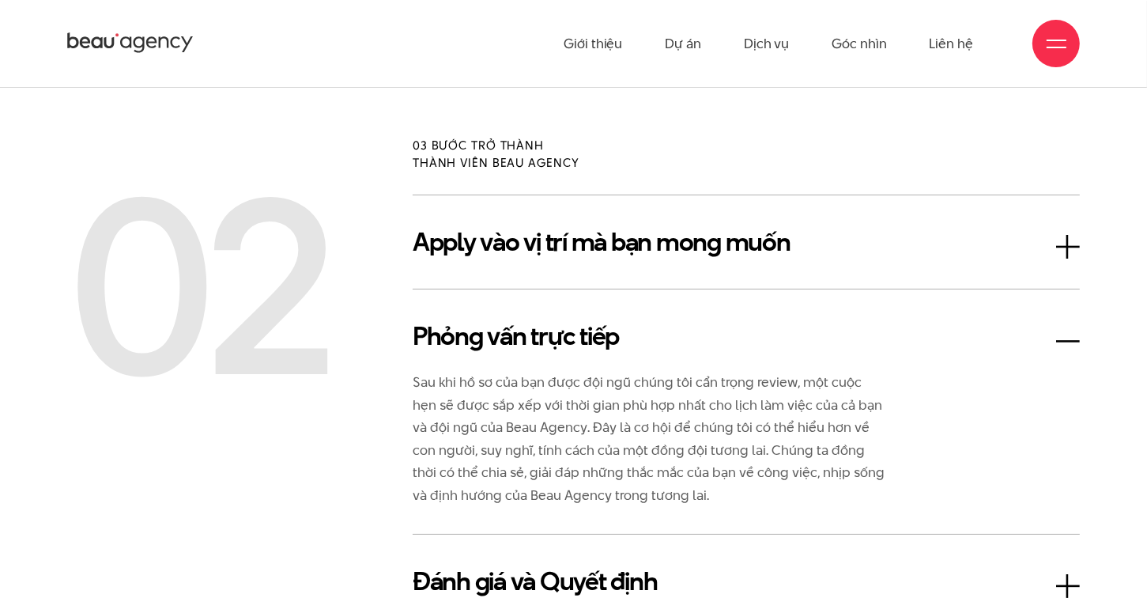
scroll to position [2371, 0]
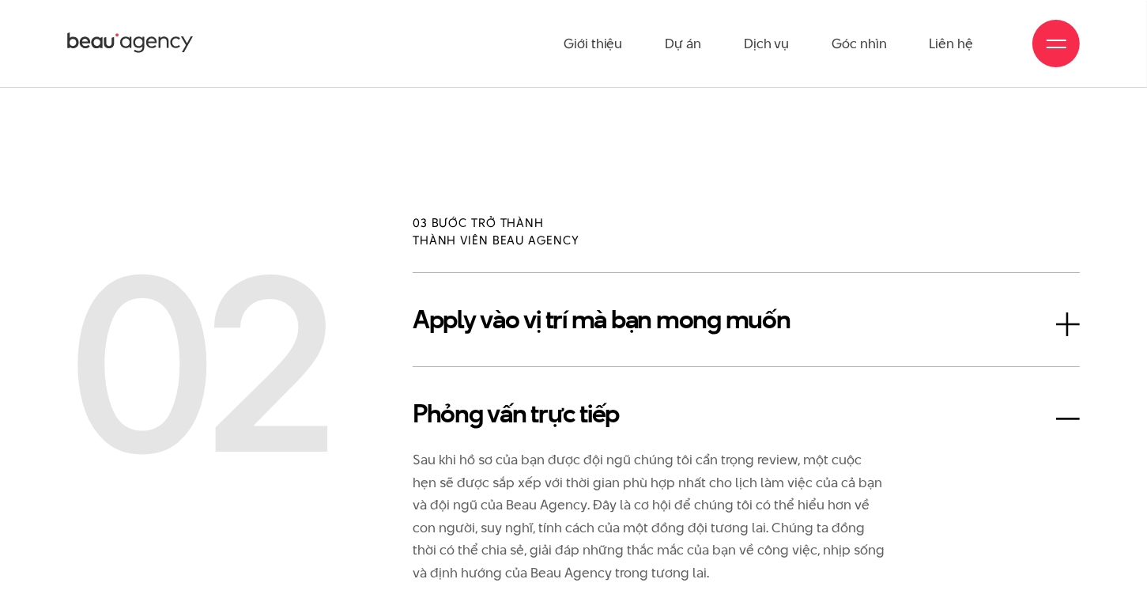
click at [544, 304] on h3 "Apply vào vị trí mà bạn mong muốn" at bounding box center [746, 319] width 667 height 38
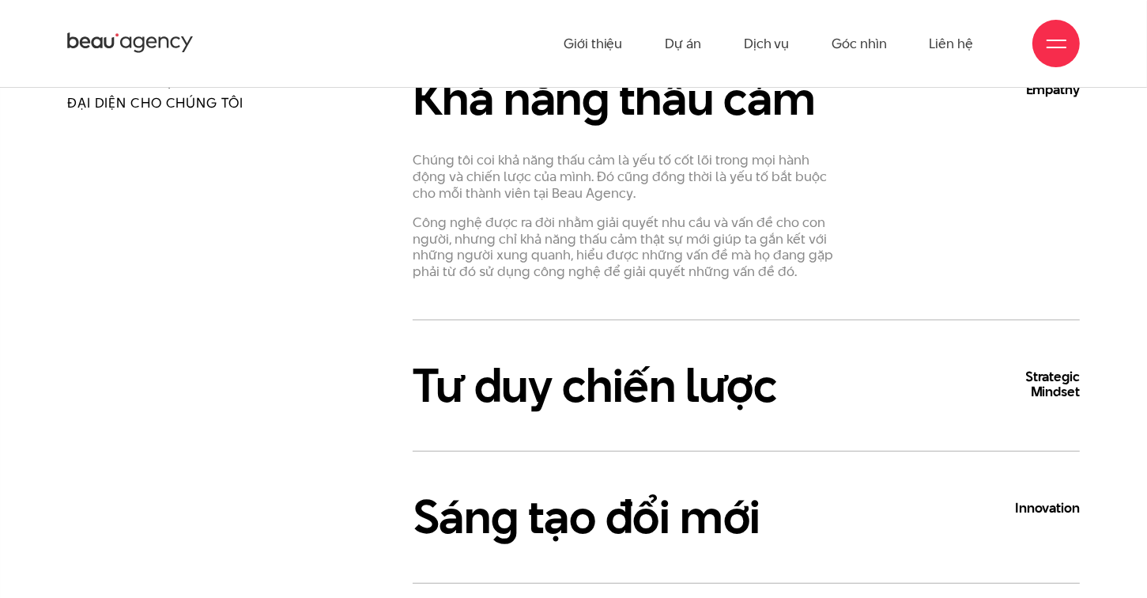
scroll to position [711, 0]
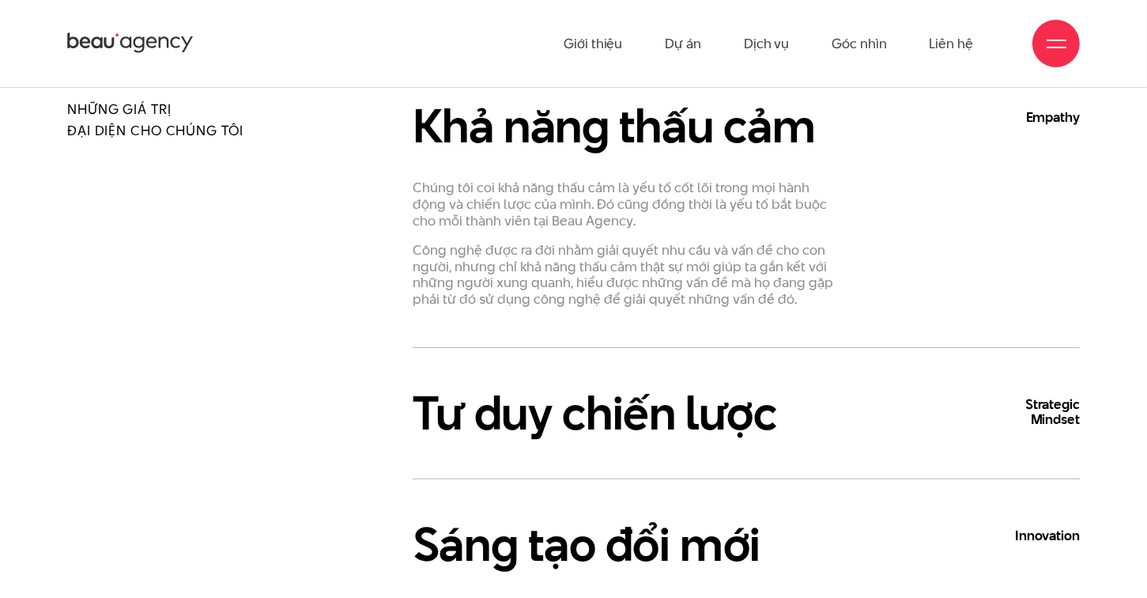
click at [123, 58] on div "Giới thiệu Dự án Dịch vụ Góc nhìn Liên hệ" at bounding box center [573, 43] width 1013 height 87
click at [150, 46] on icon at bounding box center [130, 43] width 126 height 25
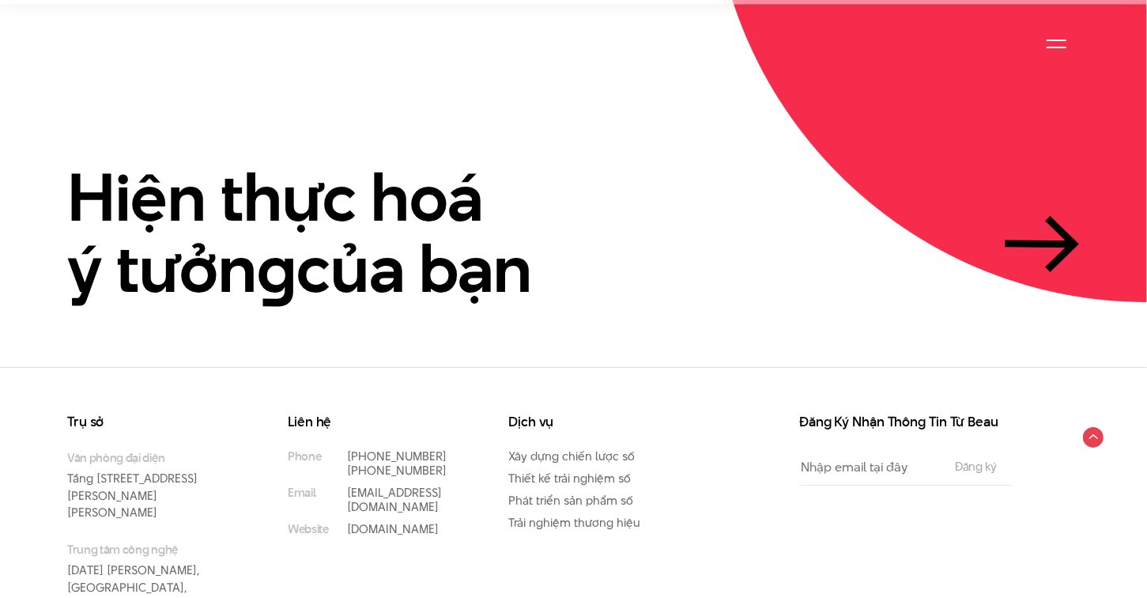
scroll to position [3671, 0]
